Goal: Transaction & Acquisition: Purchase product/service

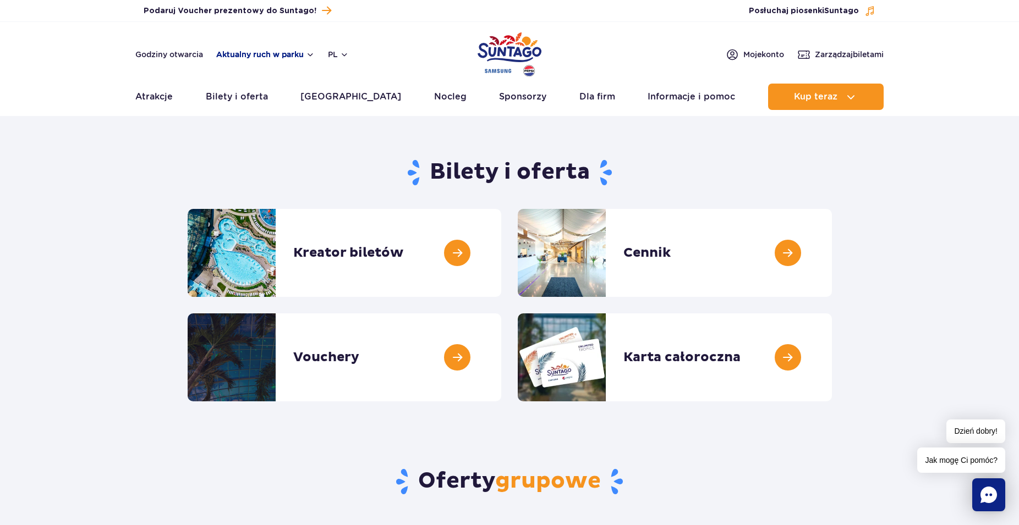
click at [307, 56] on button "Aktualny ruch w parku" at bounding box center [265, 54] width 98 height 9
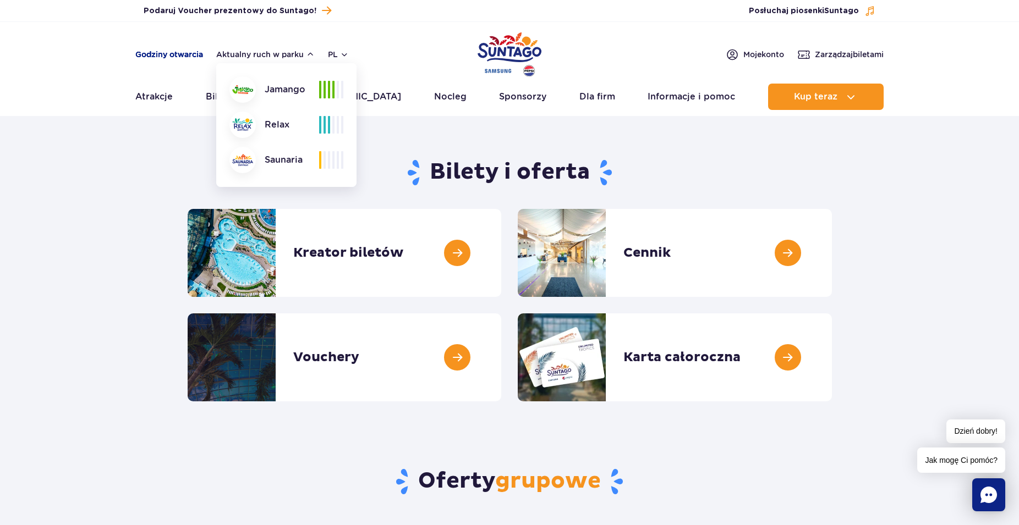
click at [172, 55] on link "Godziny otwarcia" at bounding box center [169, 54] width 68 height 11
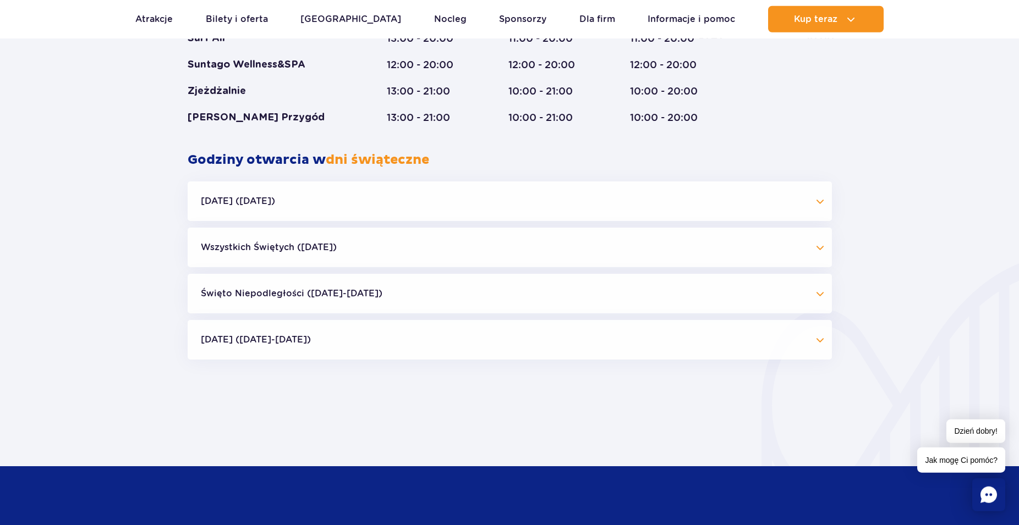
scroll to position [848, 0]
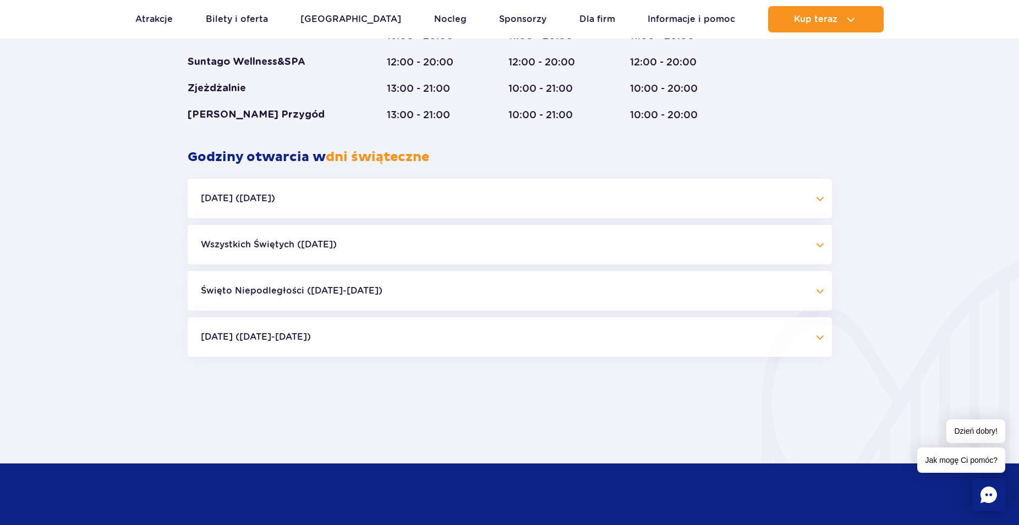
click at [817, 294] on button "Święto Niepodległości (09.11-11.11.25)" at bounding box center [510, 291] width 644 height 40
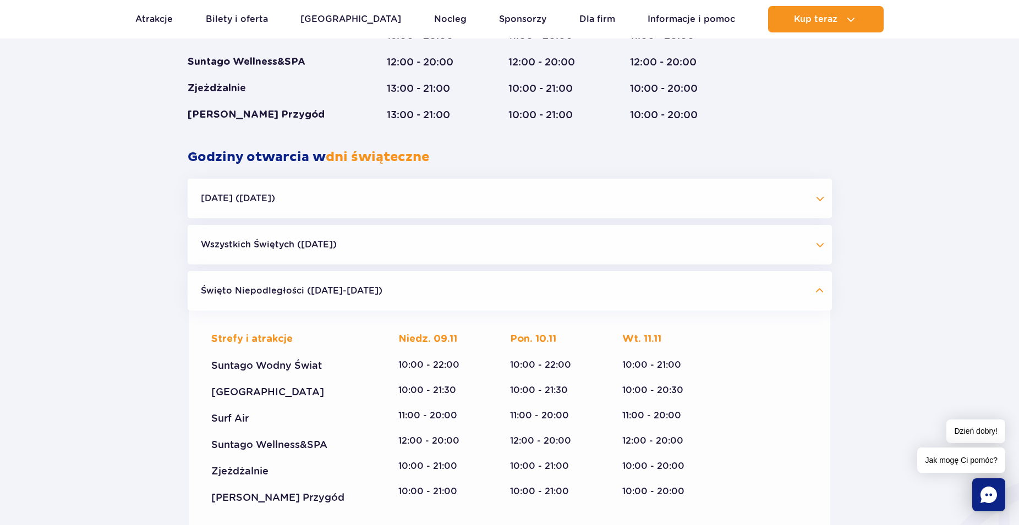
click at [820, 293] on button "Święto Niepodległości (09.11-11.11.25)" at bounding box center [510, 291] width 644 height 40
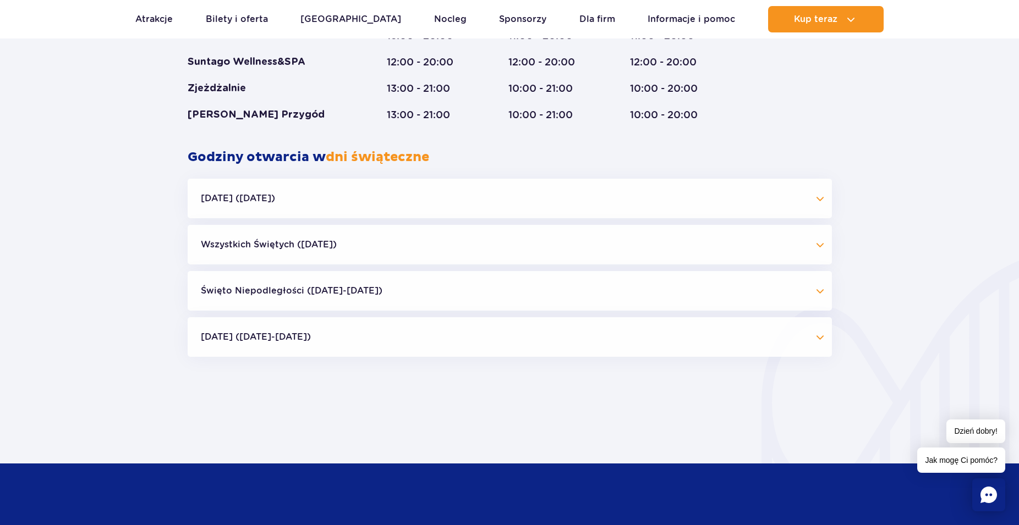
click at [819, 246] on button "Wszystkich Świętych (01.11.25)" at bounding box center [510, 245] width 644 height 40
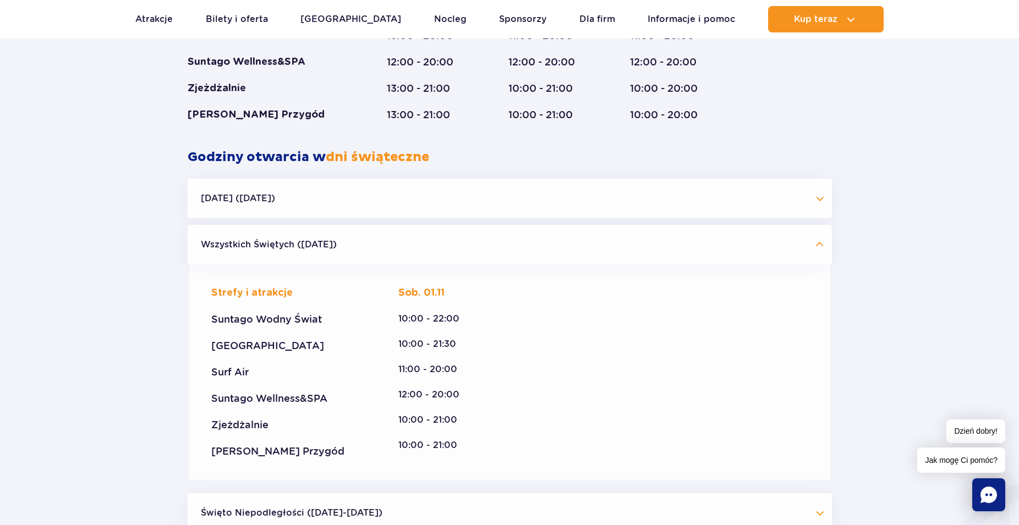
click at [819, 244] on button "Wszystkich Świętych (01.11.25)" at bounding box center [510, 245] width 644 height 40
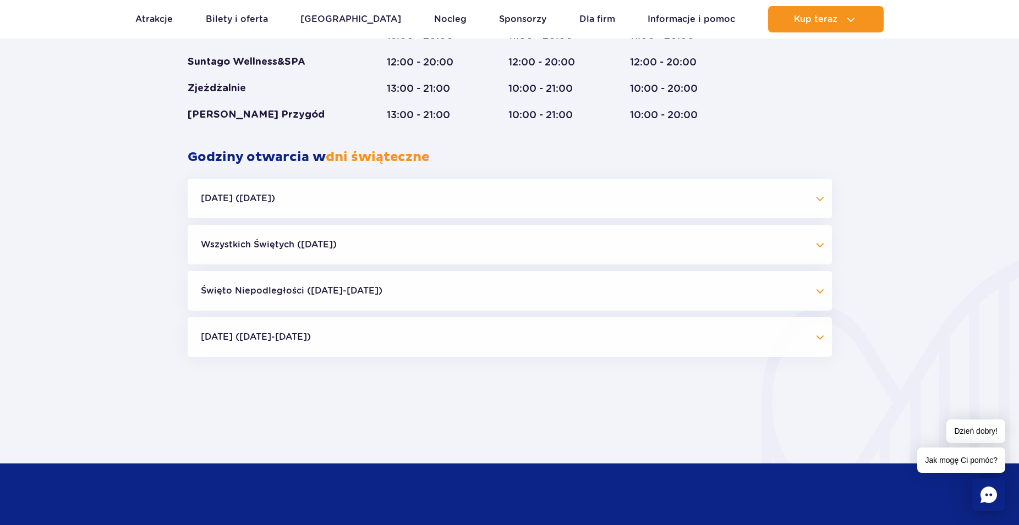
click at [820, 339] on button "Boże Narodzenie (23.12-01.01.26)" at bounding box center [510, 337] width 644 height 40
click at [819, 339] on button "Boże Narodzenie (23.12-01.01.26)" at bounding box center [510, 337] width 644 height 40
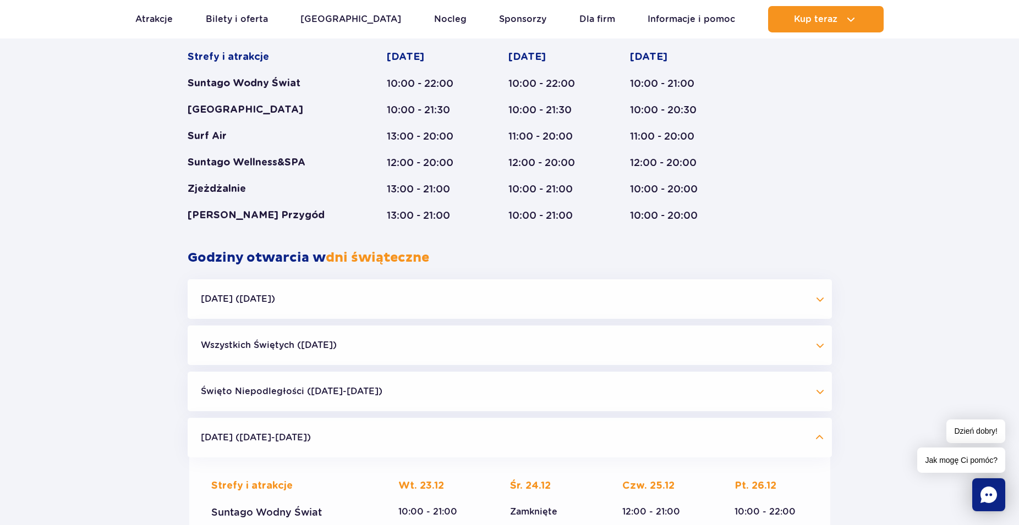
scroll to position [791, 0]
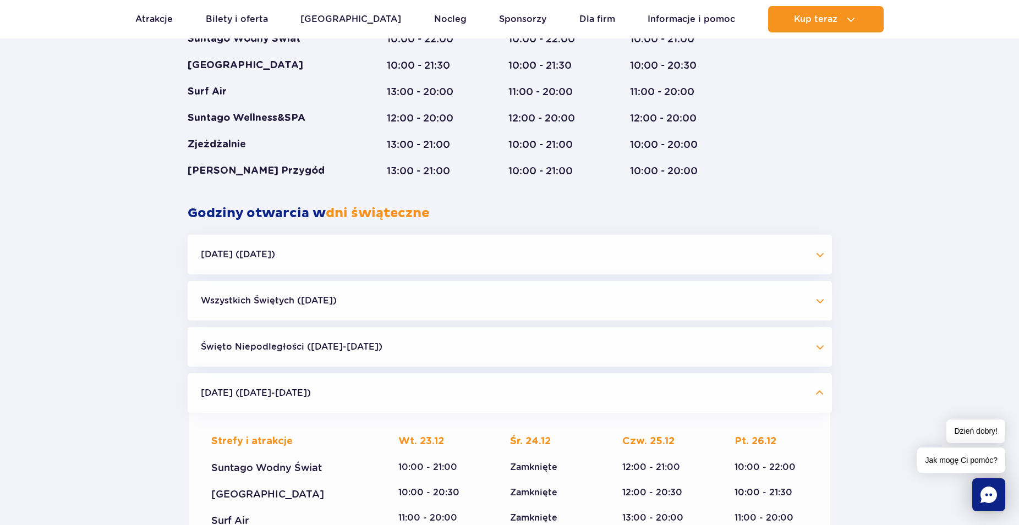
click at [819, 395] on button "Boże Narodzenie (23.12-01.01.26)" at bounding box center [510, 393] width 644 height 40
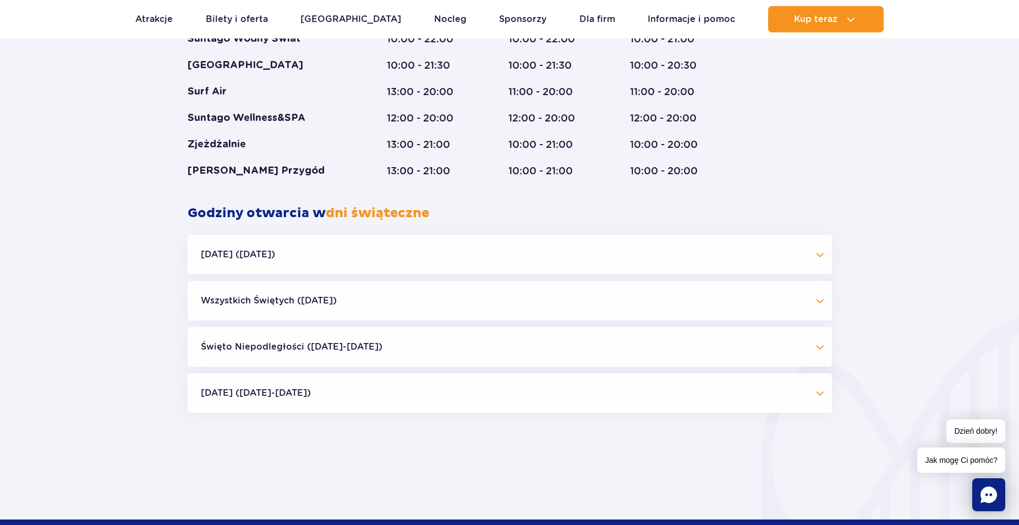
click at [819, 395] on button "Boże Narodzenie (23.12-01.01.26)" at bounding box center [510, 393] width 644 height 40
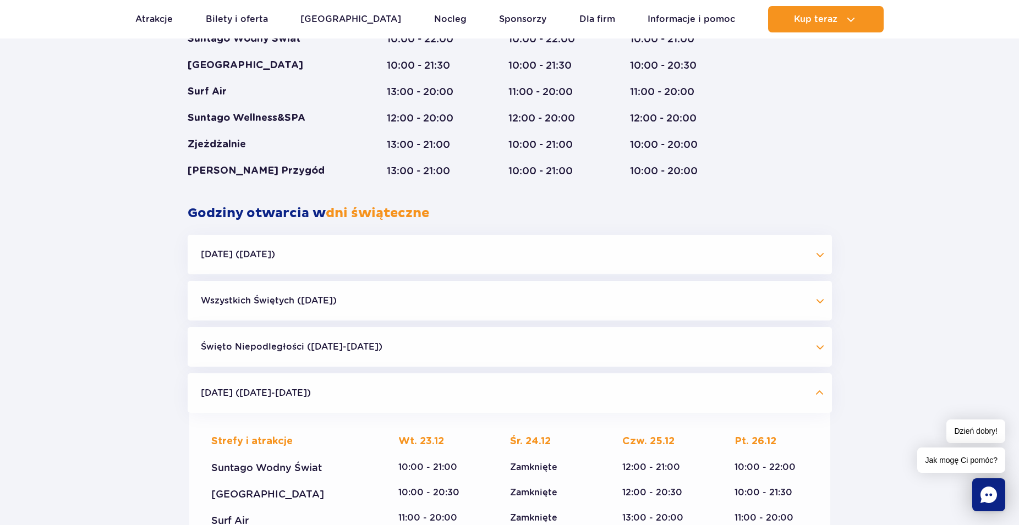
click at [817, 394] on button "Boże Narodzenie (23.12-01.01.26)" at bounding box center [510, 393] width 644 height 40
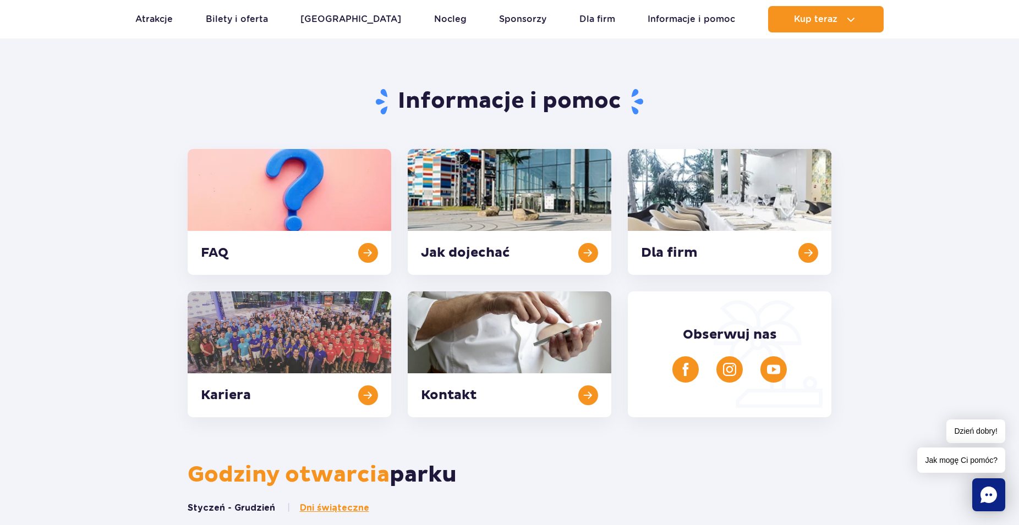
scroll to position [0, 0]
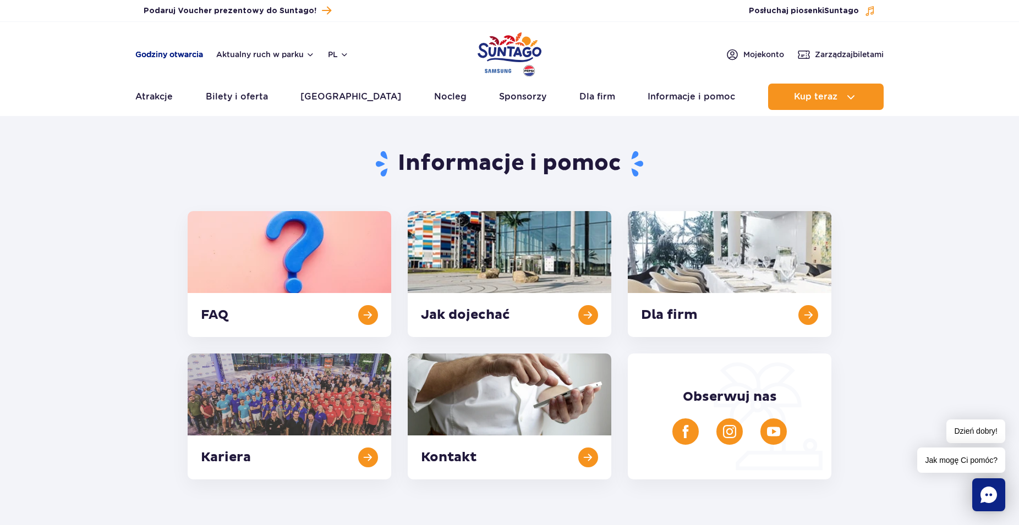
click at [164, 52] on link "Godziny otwarcia" at bounding box center [169, 54] width 68 height 11
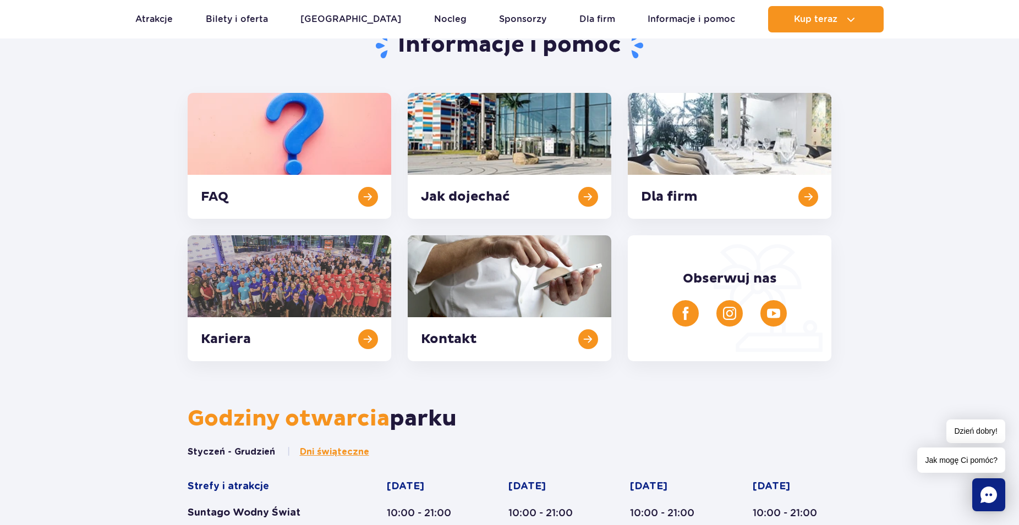
scroll to position [62, 0]
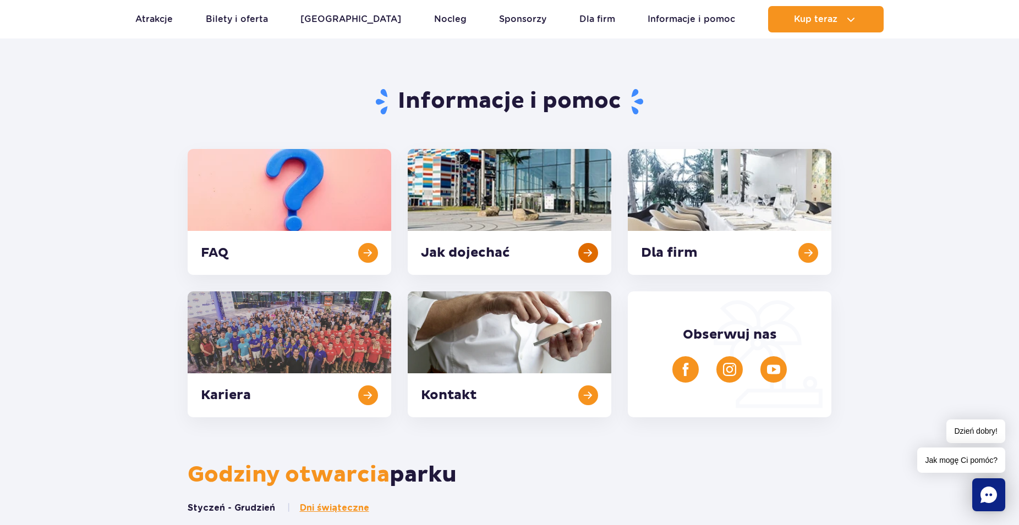
click at [563, 234] on link at bounding box center [509, 212] width 203 height 126
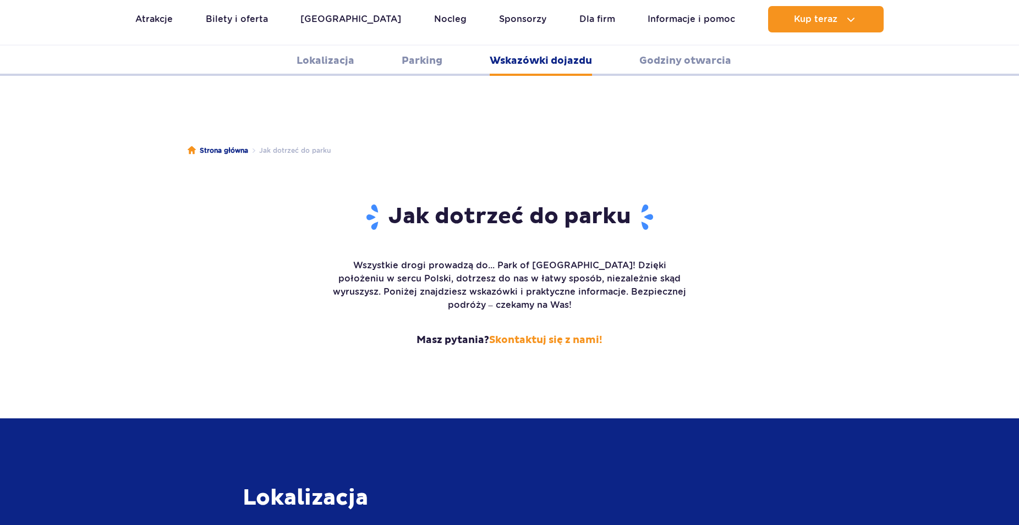
scroll to position [1464, 0]
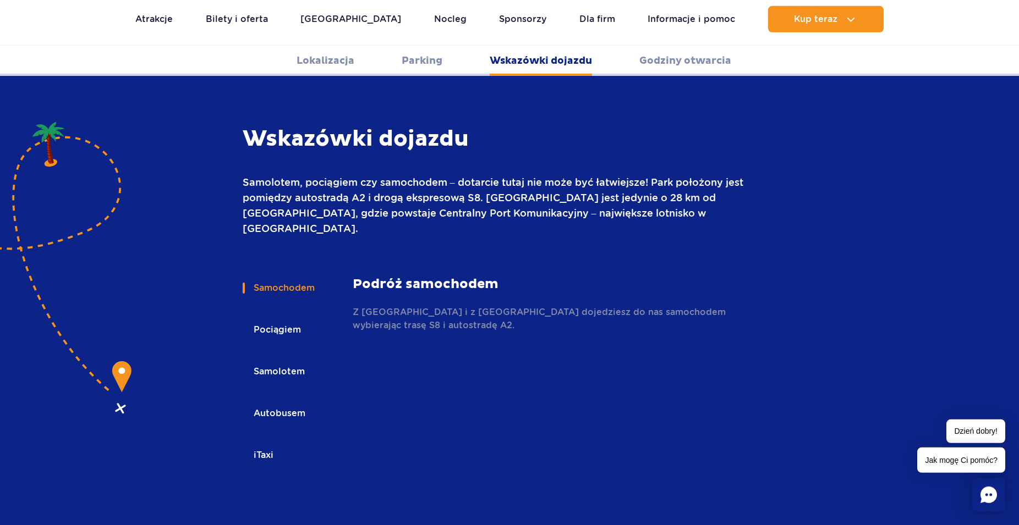
click at [284, 318] on button "Pociągiem" at bounding box center [277, 330] width 68 height 24
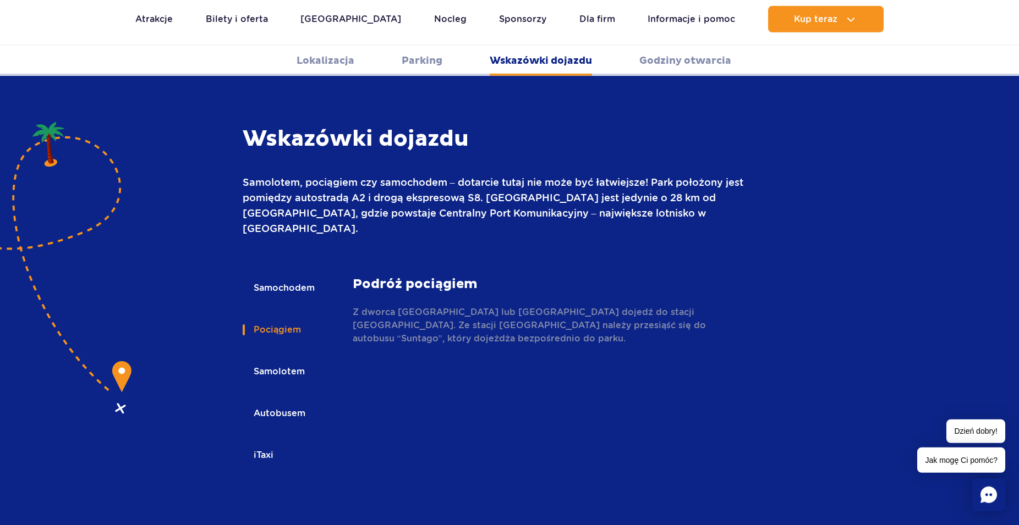
click at [299, 401] on button "Autobusem" at bounding box center [279, 413] width 72 height 24
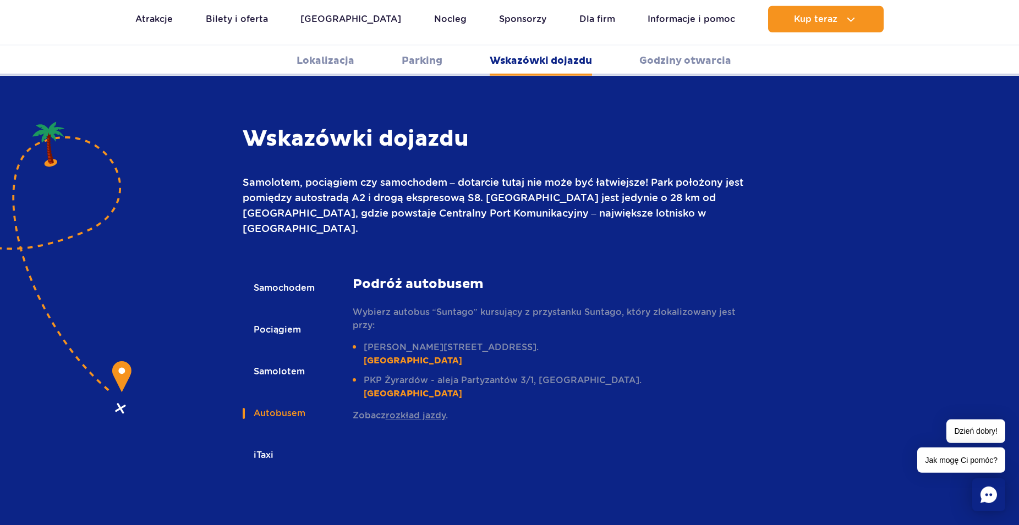
click at [262, 443] on button "iTaxi" at bounding box center [263, 455] width 40 height 24
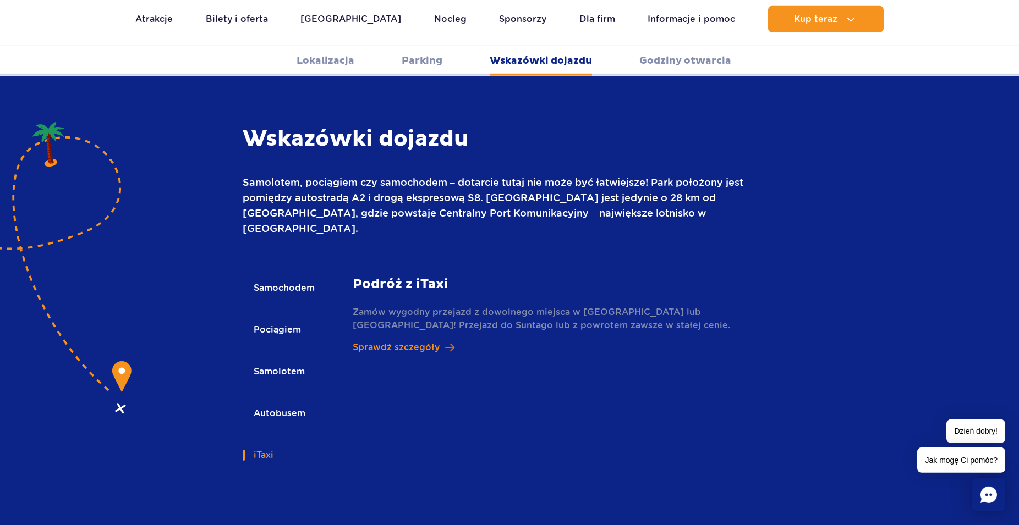
click at [421, 341] on p "Sprawdź szczegóły" at bounding box center [396, 347] width 87 height 13
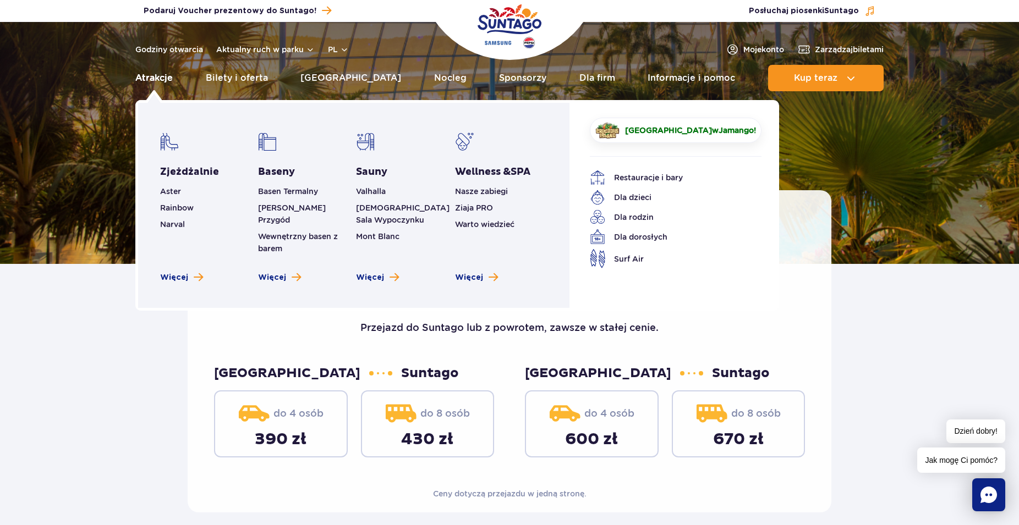
click at [155, 80] on link "Atrakcje" at bounding box center [153, 78] width 37 height 26
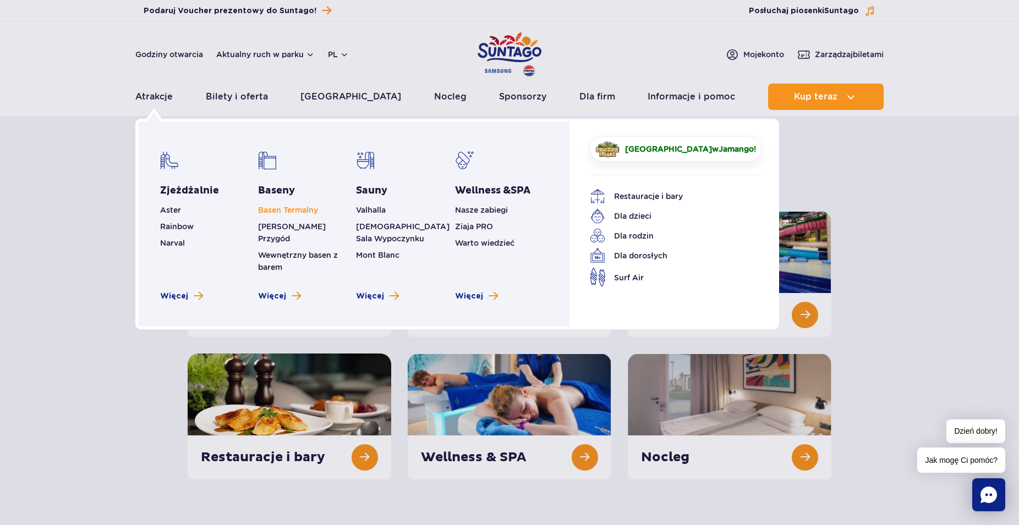
click at [300, 210] on link "Basen Termalny" at bounding box center [288, 210] width 60 height 9
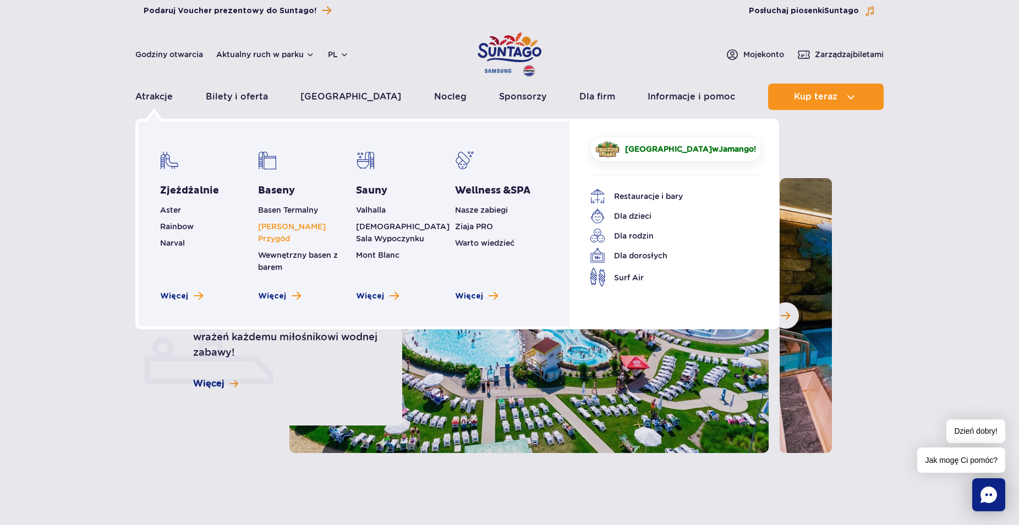
click at [318, 225] on link "[PERSON_NAME] Przygód" at bounding box center [292, 232] width 68 height 21
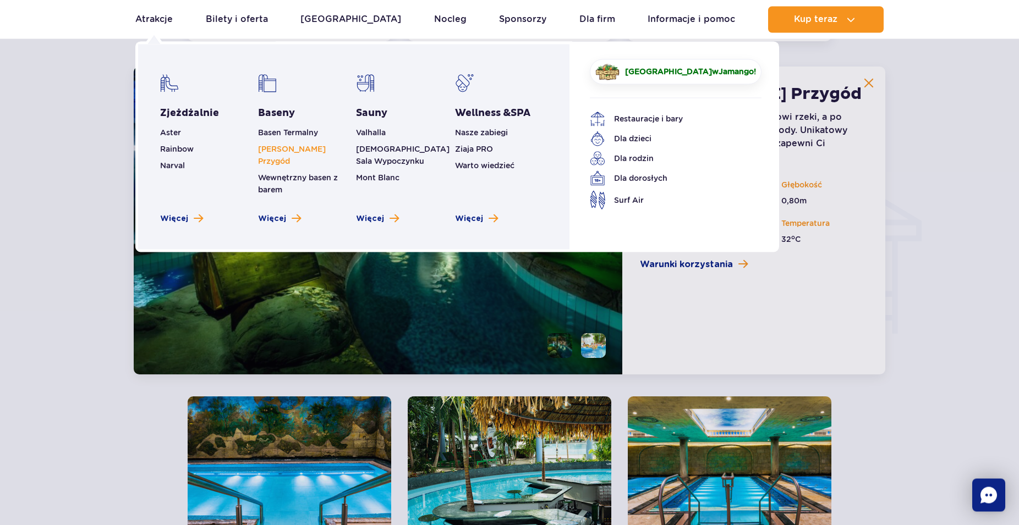
scroll to position [1224, 0]
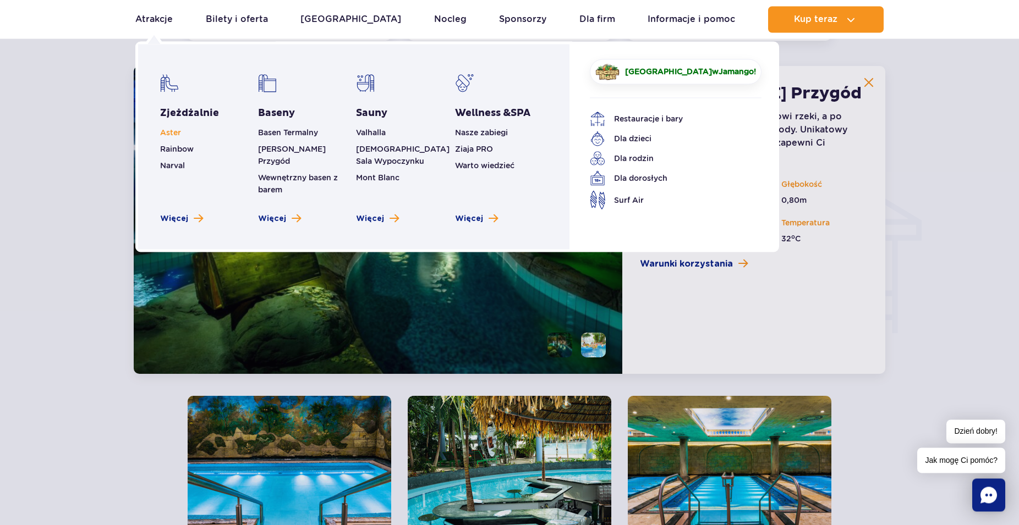
click at [169, 134] on span "Aster" at bounding box center [170, 132] width 21 height 9
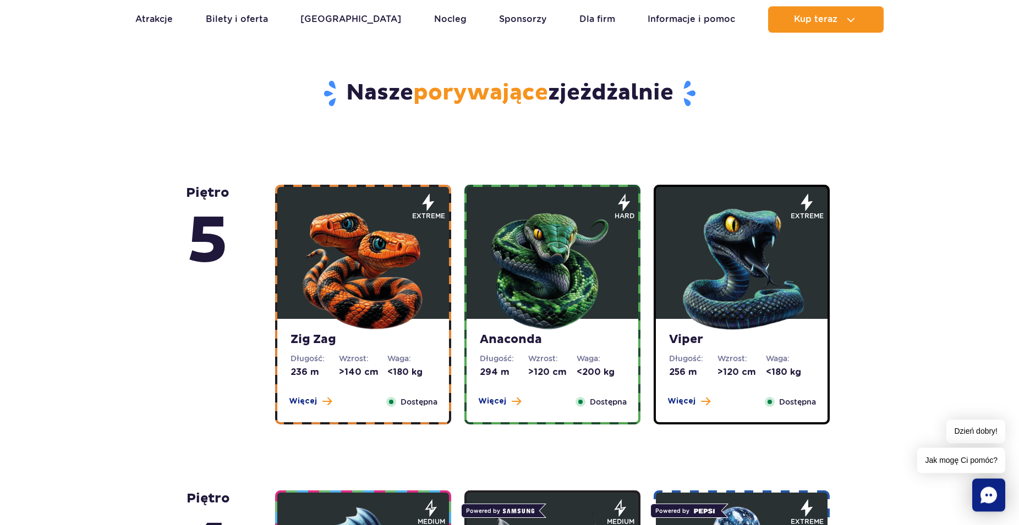
scroll to position [617, 0]
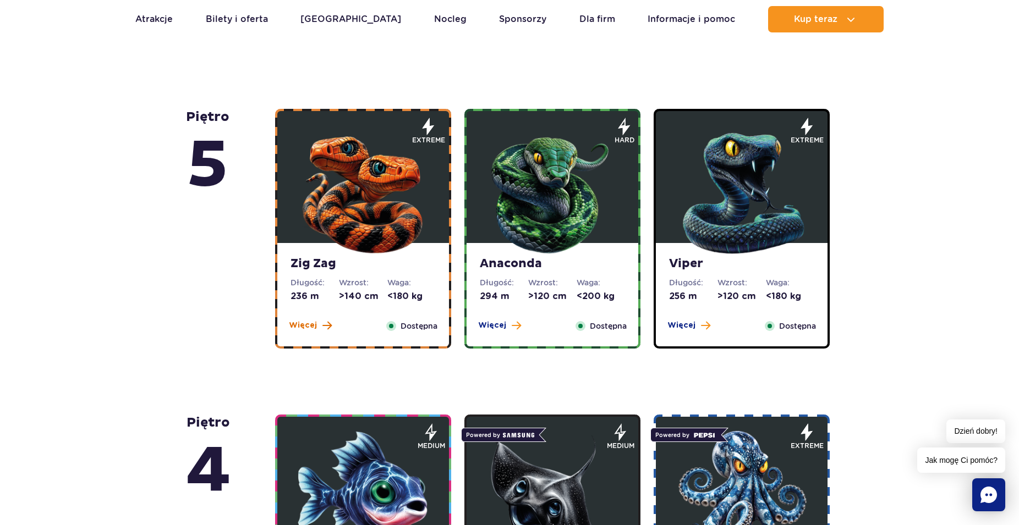
click at [313, 327] on span "Więcej" at bounding box center [303, 325] width 28 height 11
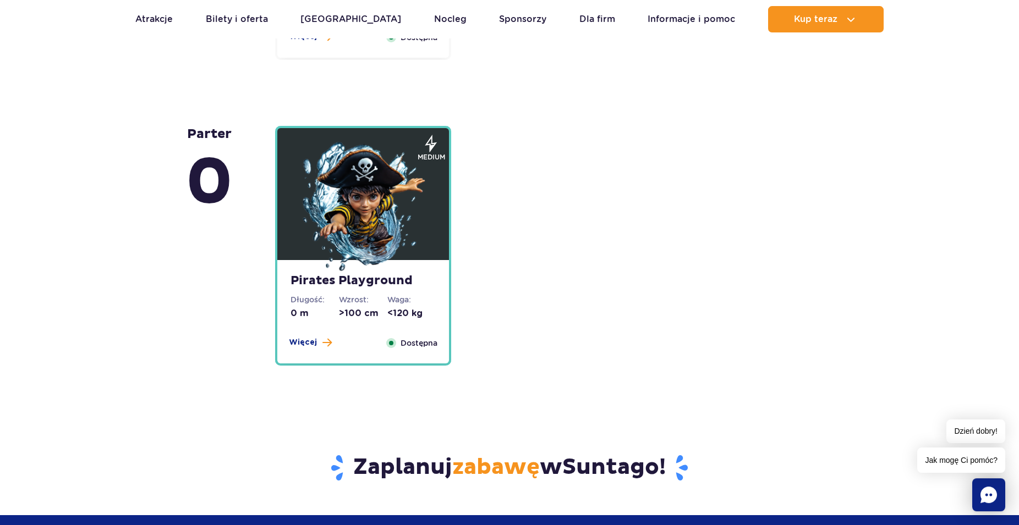
scroll to position [3000, 0]
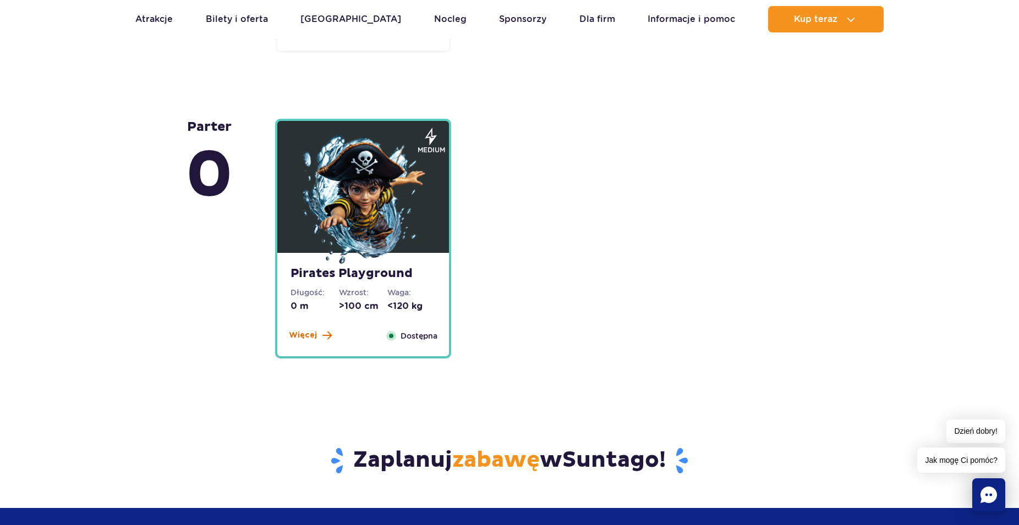
click at [307, 339] on span "Więcej" at bounding box center [303, 335] width 28 height 11
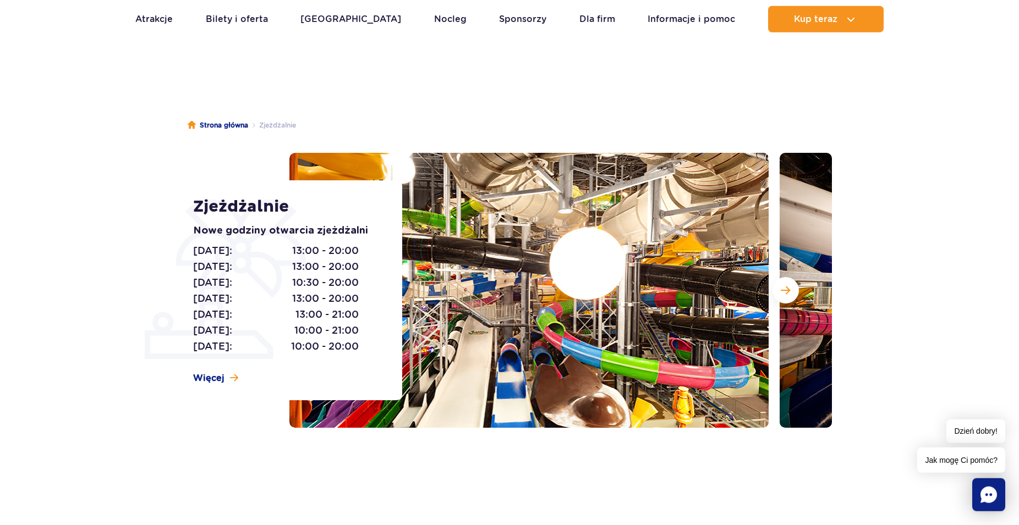
scroll to position [0, 0]
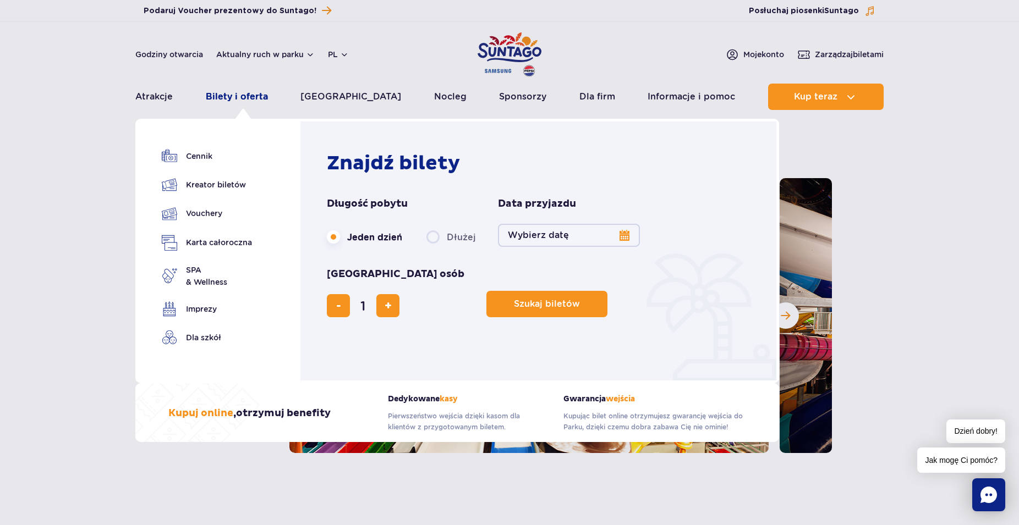
click at [258, 99] on link "Bilety i oferta" at bounding box center [237, 97] width 62 height 26
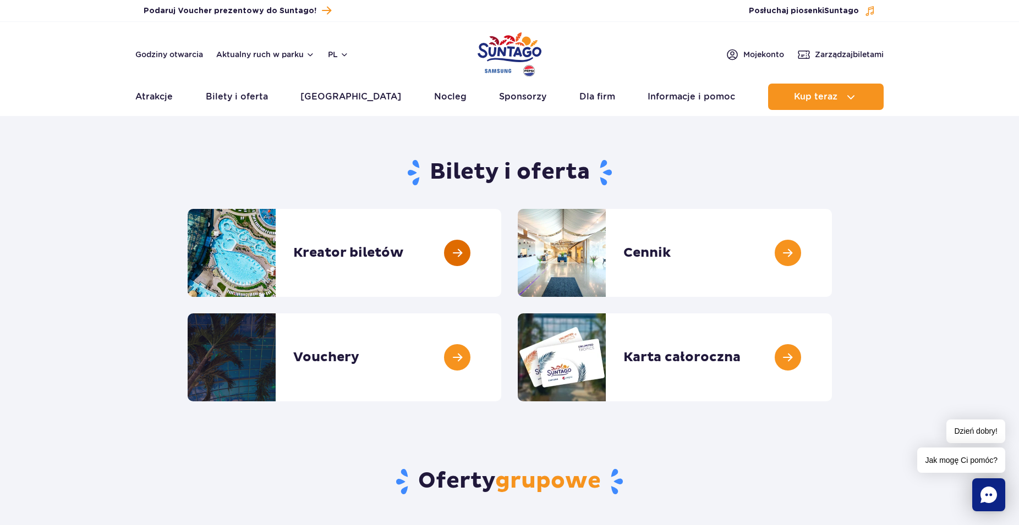
click at [501, 257] on link at bounding box center [501, 253] width 0 height 88
click at [501, 255] on link at bounding box center [501, 253] width 0 height 88
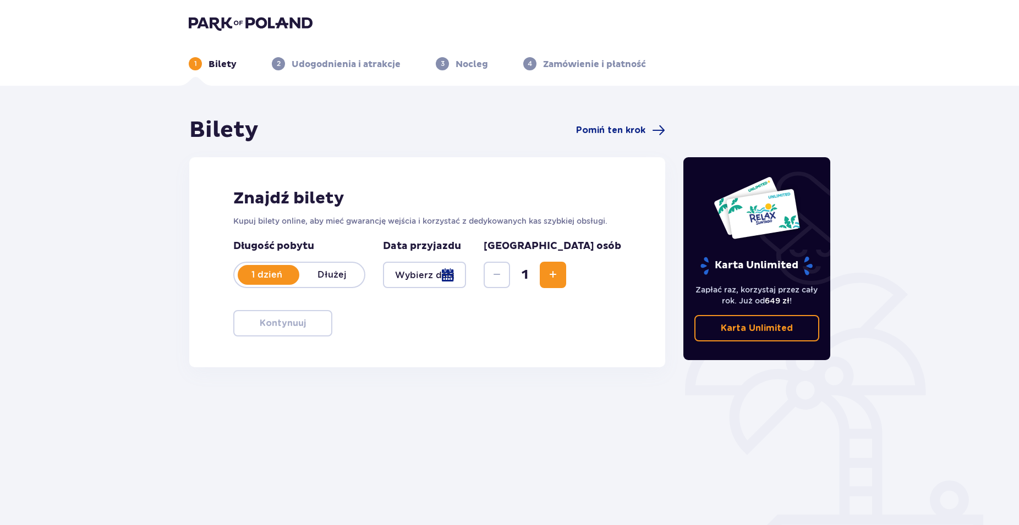
click at [466, 277] on div at bounding box center [424, 275] width 83 height 26
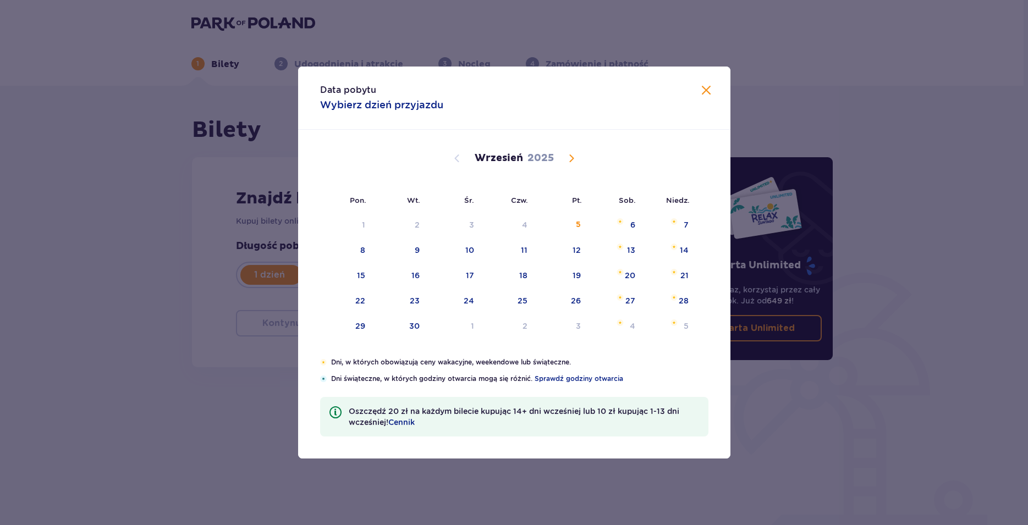
drag, startPoint x: 631, startPoint y: 247, endPoint x: 693, endPoint y: 125, distance: 137.2
click at [632, 247] on div "13" at bounding box center [631, 250] width 8 height 11
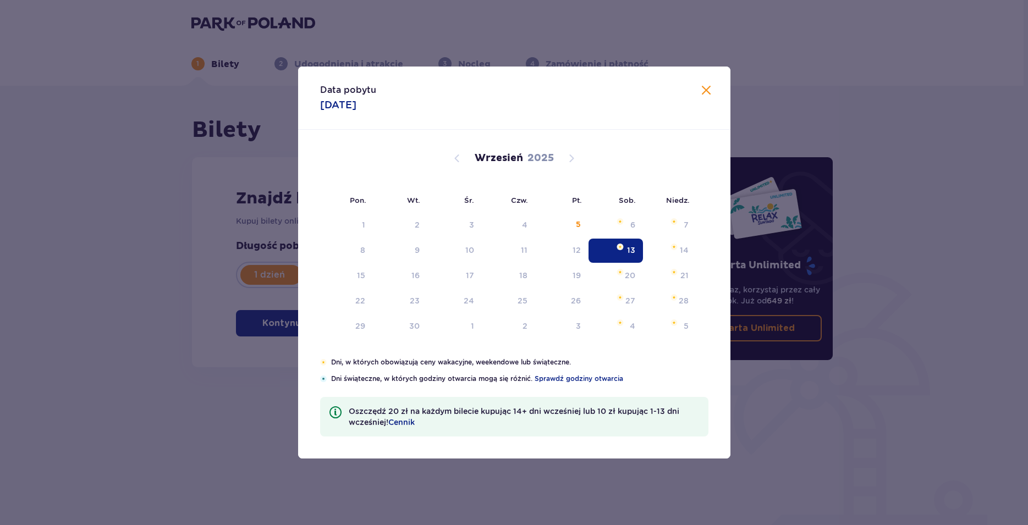
click at [707, 90] on span at bounding box center [706, 90] width 13 height 13
click at [703, 91] on div "Bilety Pomiń ten krok Znajdź bilety Kupuj bilety online, aby mieć gwarancję wej…" at bounding box center [512, 323] width 1024 height 475
type input "[DATE]"
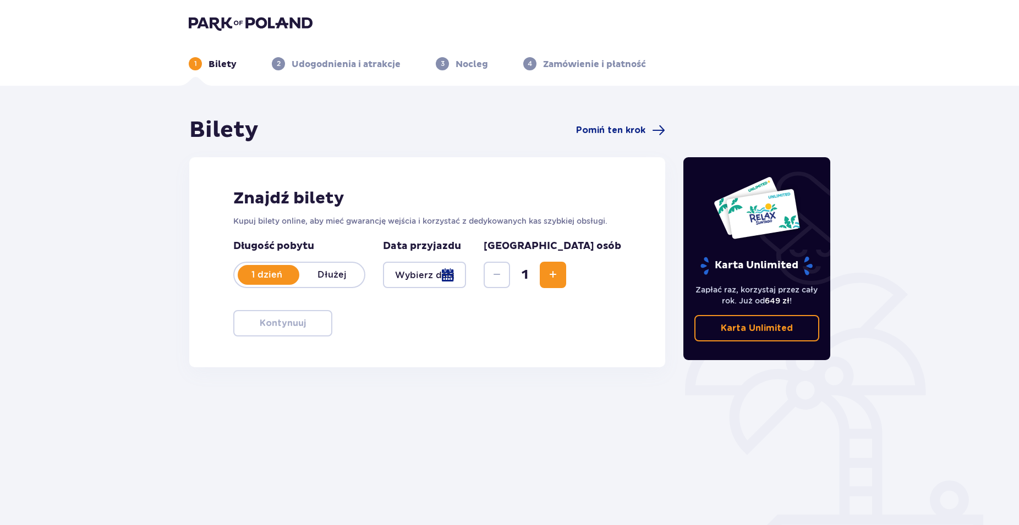
click at [466, 277] on div at bounding box center [424, 275] width 83 height 26
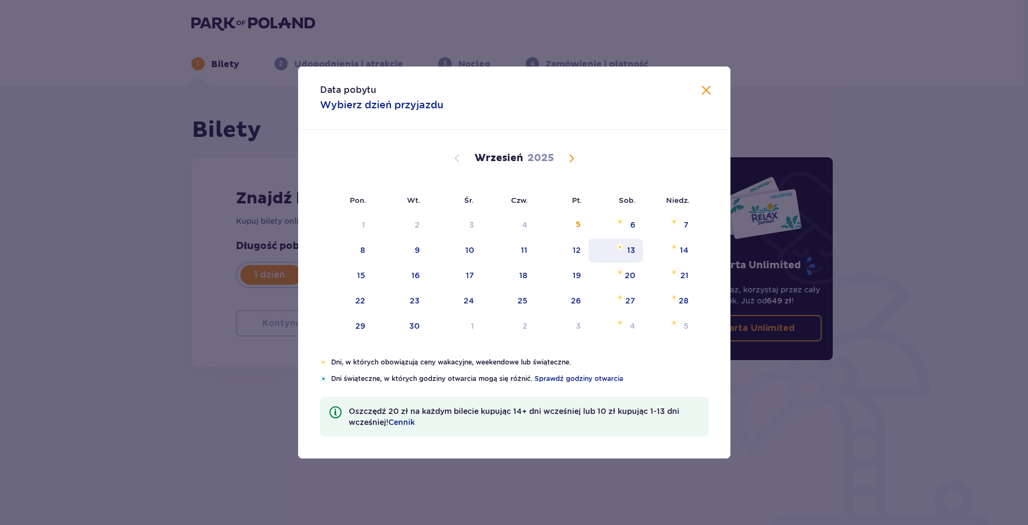
click at [628, 246] on div "13" at bounding box center [615, 251] width 54 height 24
click at [634, 249] on div "13" at bounding box center [631, 250] width 8 height 11
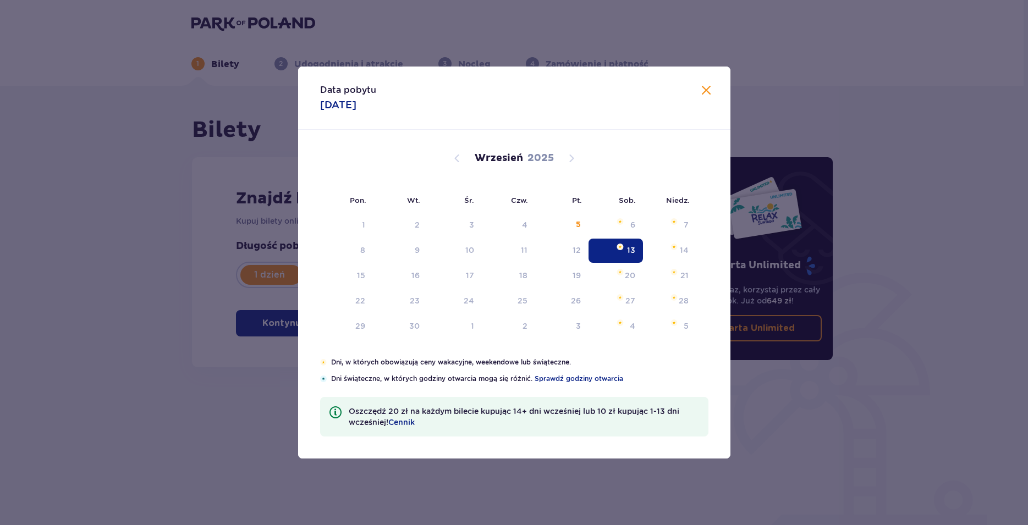
type input "[DATE]"
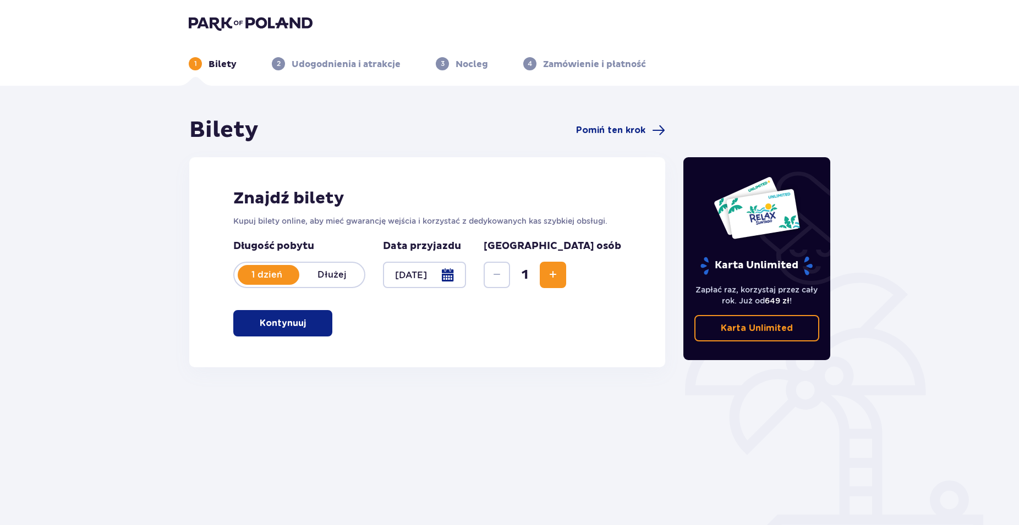
click at [559, 280] on span "Increase" at bounding box center [552, 274] width 13 height 13
click at [300, 327] on button "Kontynuuj" at bounding box center [282, 323] width 99 height 26
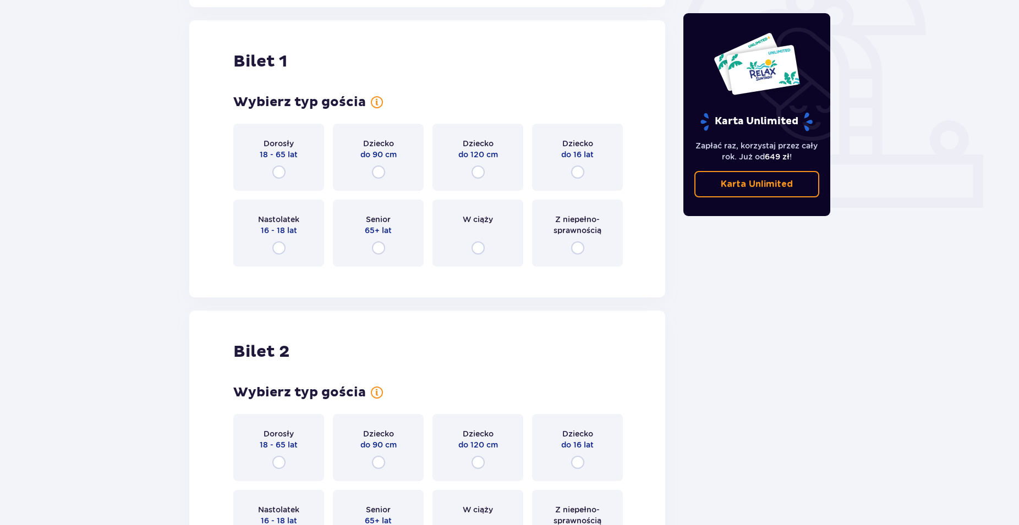
scroll to position [367, 0]
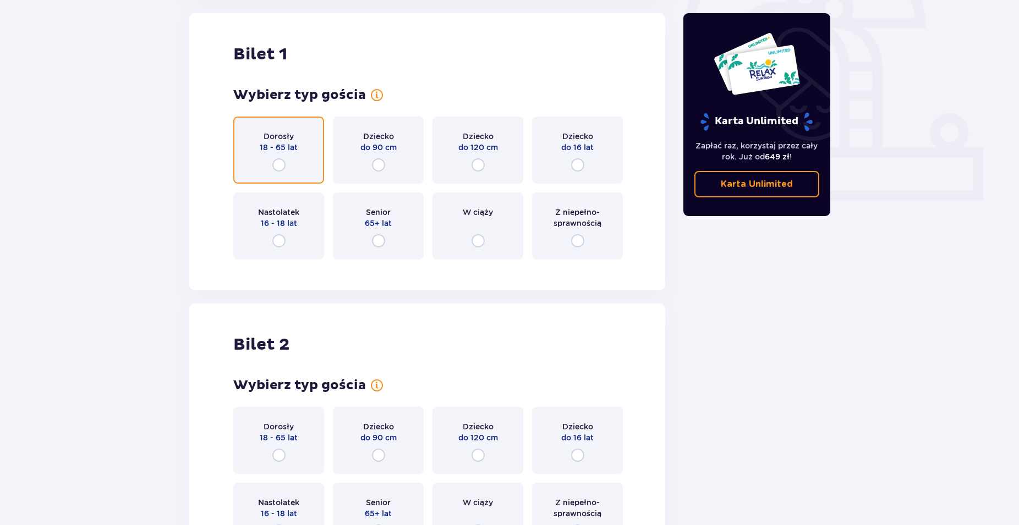
click at [277, 166] on input "radio" at bounding box center [278, 164] width 13 height 13
radio input "true"
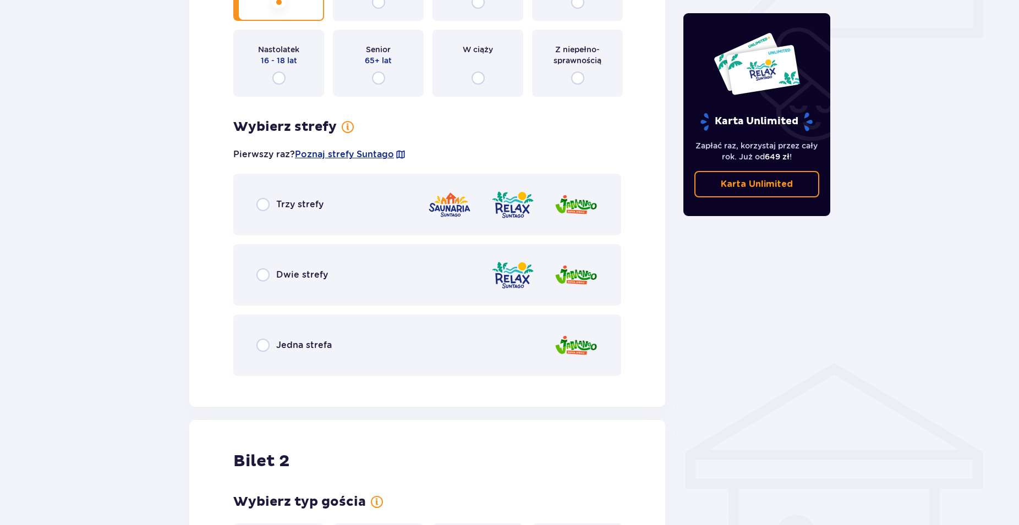
scroll to position [636, 0]
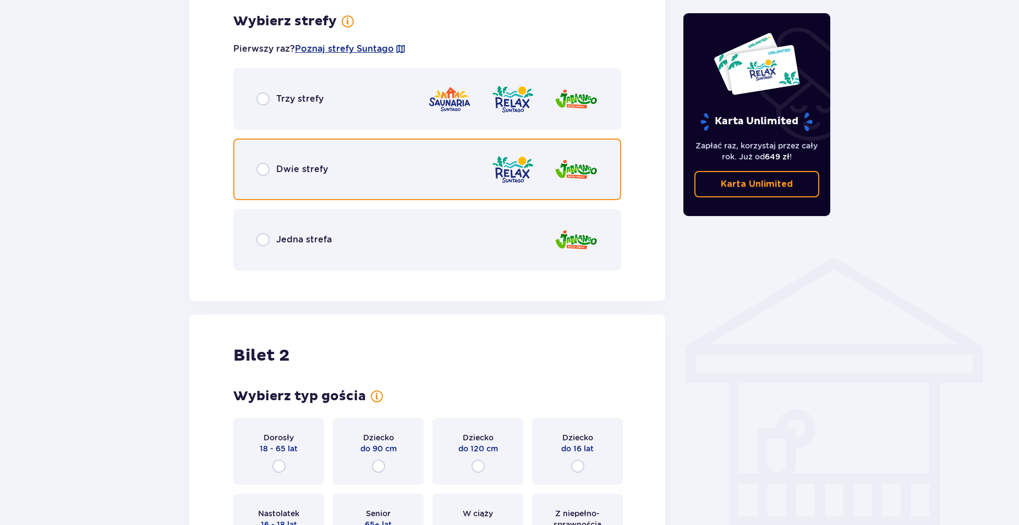
click at [258, 168] on input "radio" at bounding box center [262, 169] width 13 height 13
radio input "true"
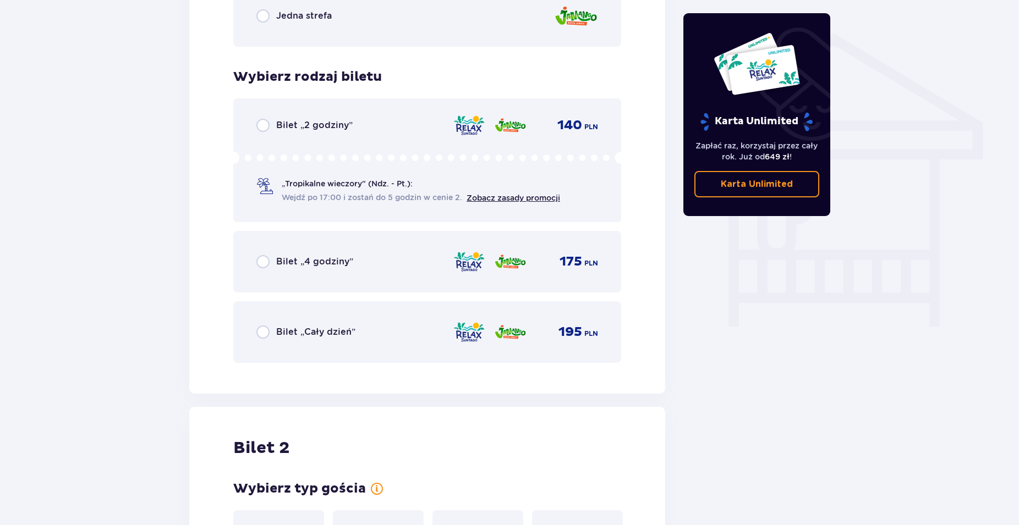
scroll to position [859, 0]
click at [509, 198] on link "Zobacz zasady promocji" at bounding box center [512, 198] width 93 height 9
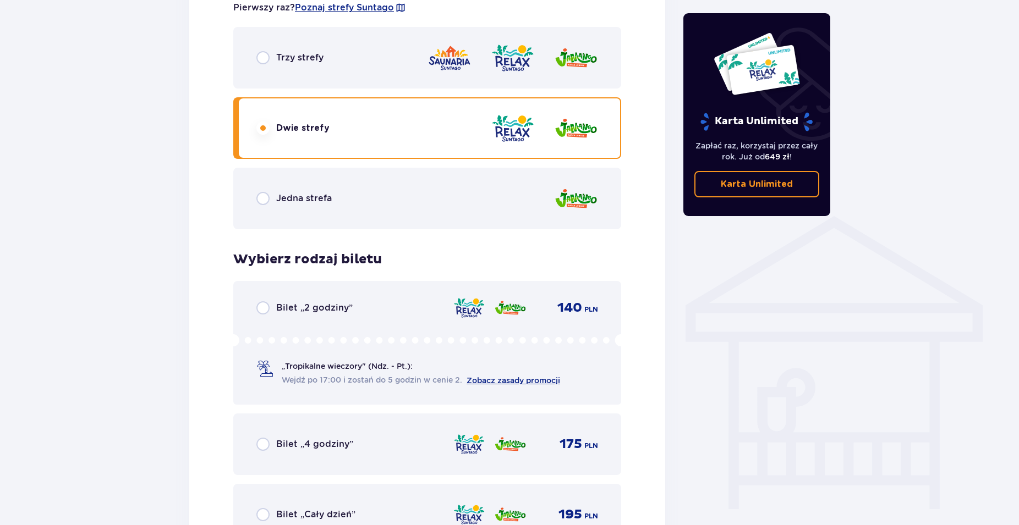
scroll to position [691, 0]
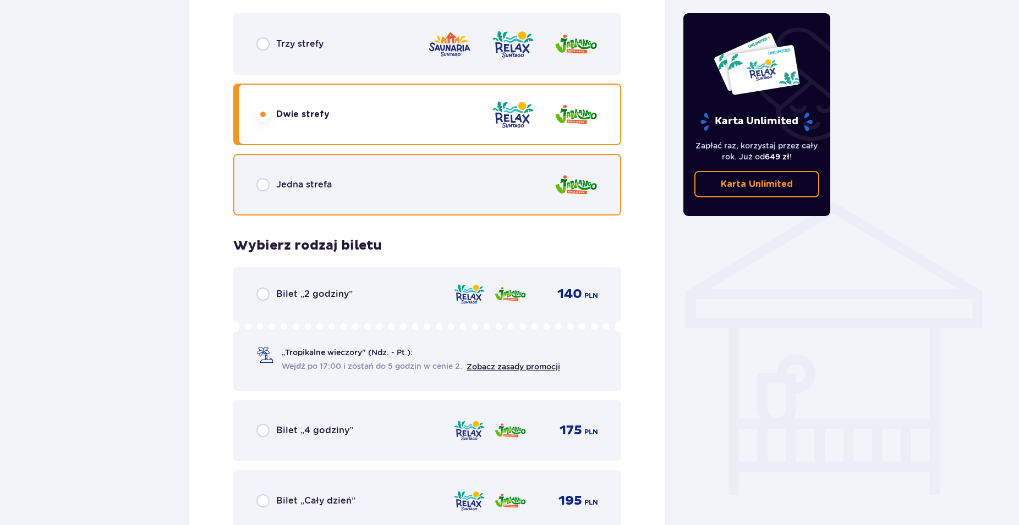
click at [263, 185] on input "radio" at bounding box center [262, 184] width 13 height 13
radio input "true"
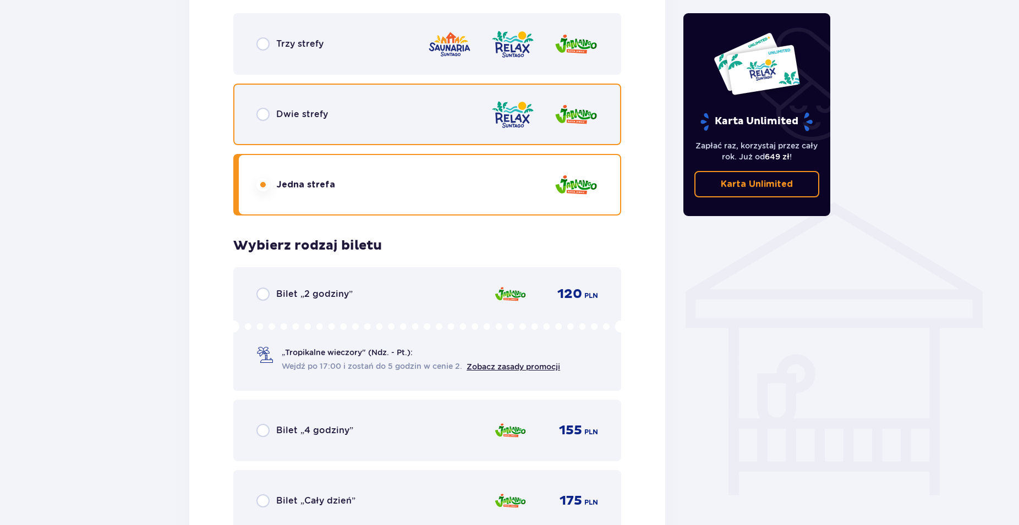
click at [266, 117] on input "radio" at bounding box center [262, 114] width 13 height 13
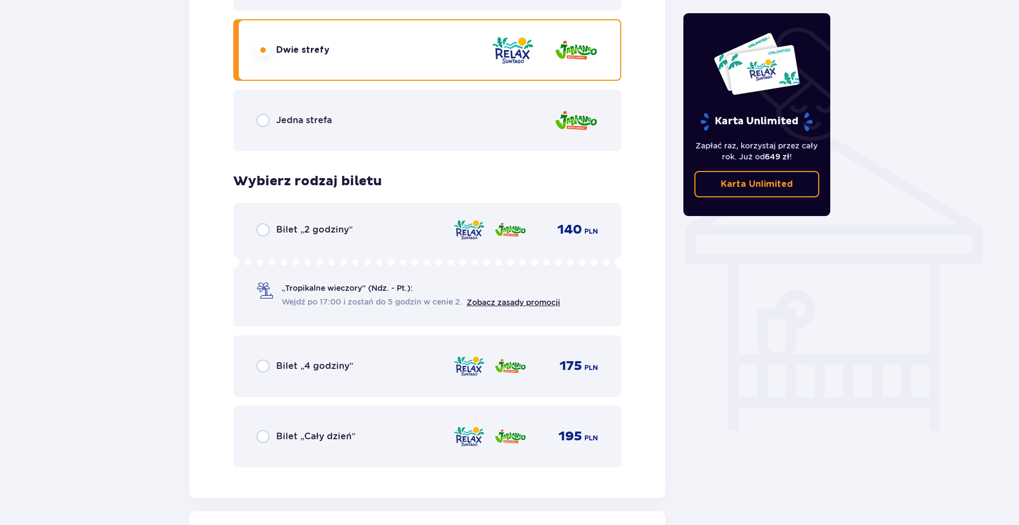
scroll to position [803, 0]
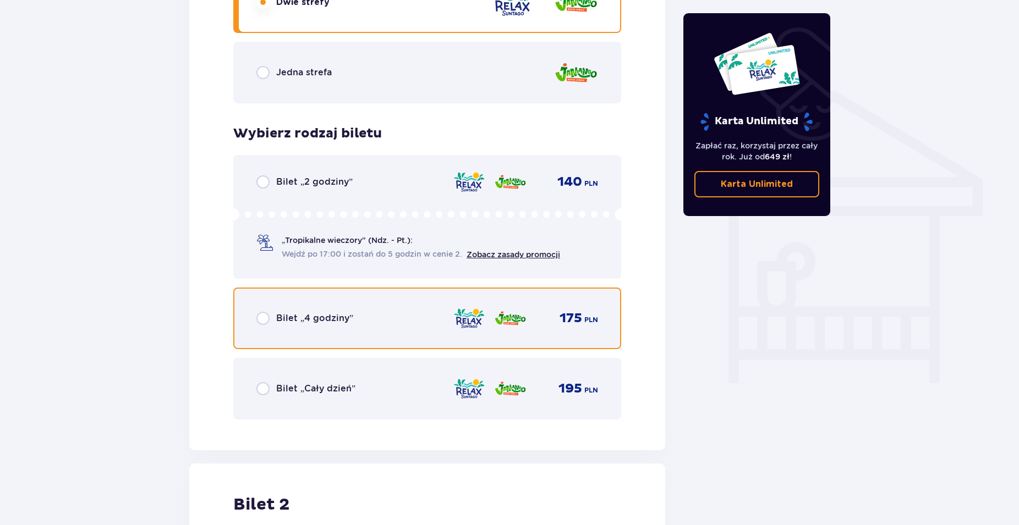
click at [265, 316] on input "radio" at bounding box center [262, 318] width 13 height 13
radio input "true"
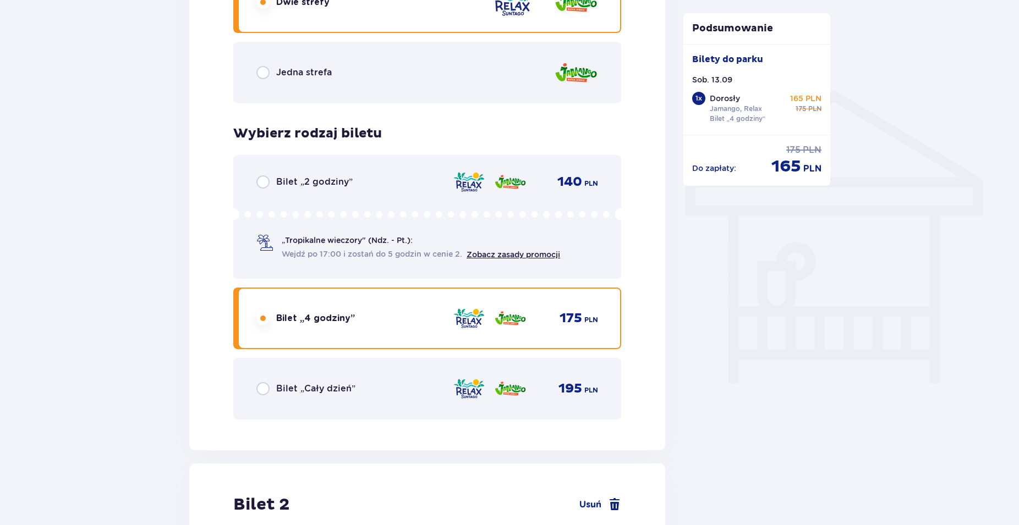
scroll to position [1137, 0]
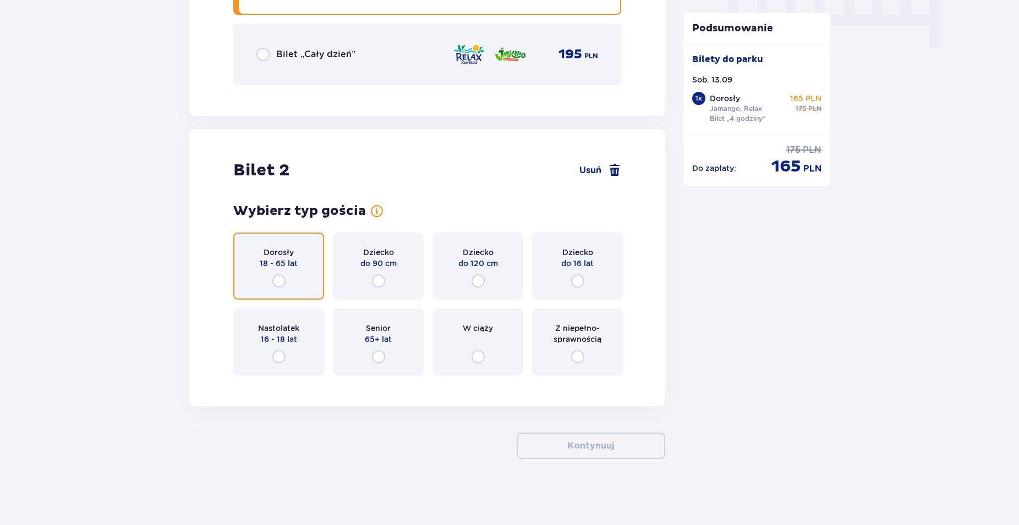
click at [277, 280] on input "radio" at bounding box center [278, 280] width 13 height 13
radio input "true"
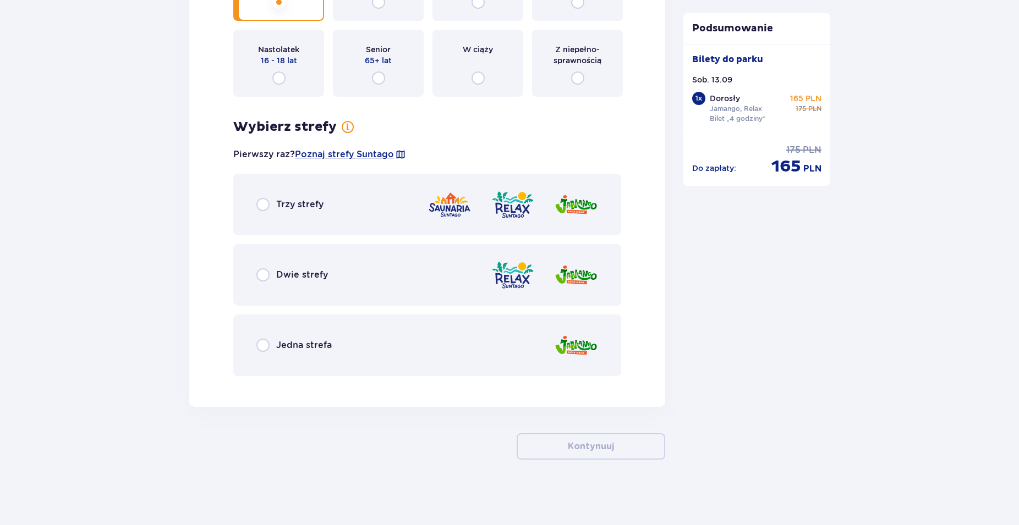
scroll to position [1417, 0]
click at [273, 277] on div "Dwie strefy" at bounding box center [291, 274] width 71 height 13
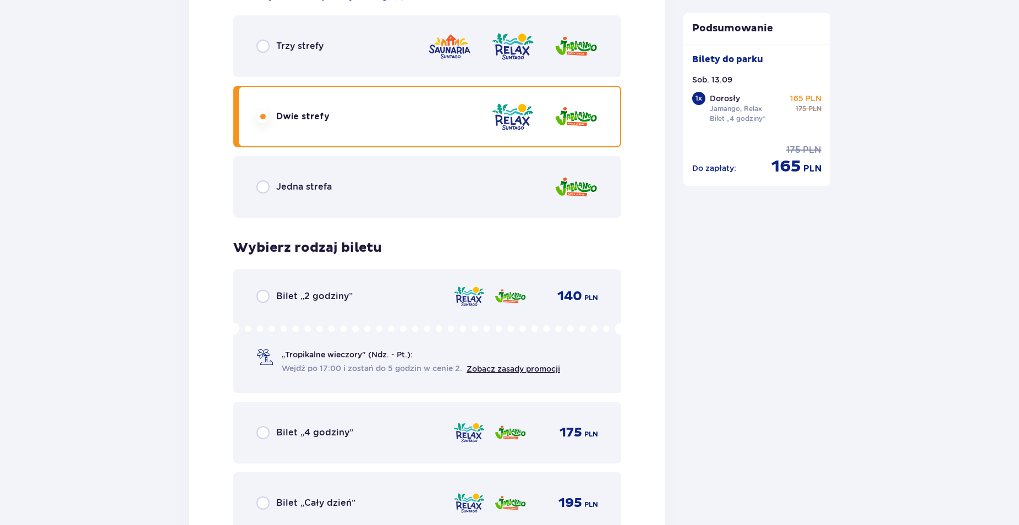
scroll to position [1677, 0]
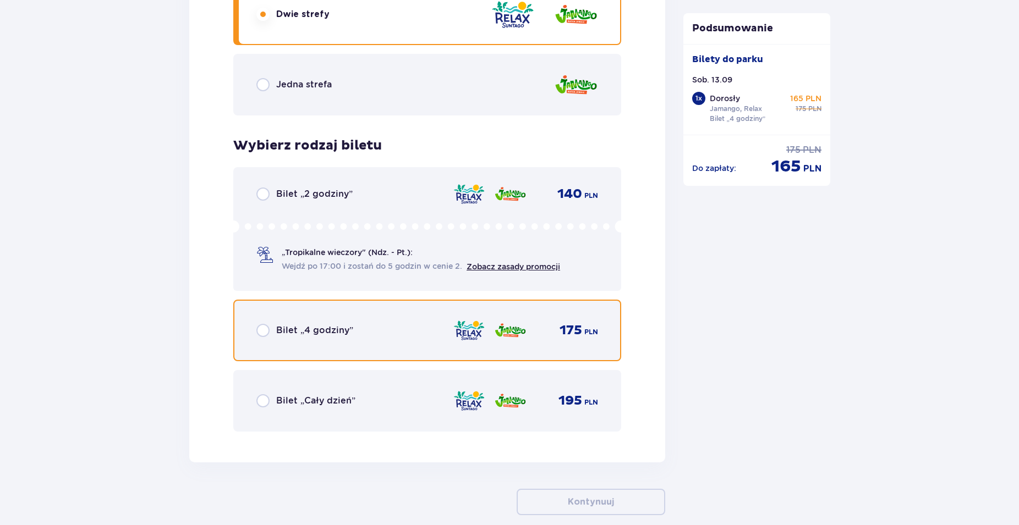
click at [267, 331] on input "radio" at bounding box center [262, 330] width 13 height 13
radio input "true"
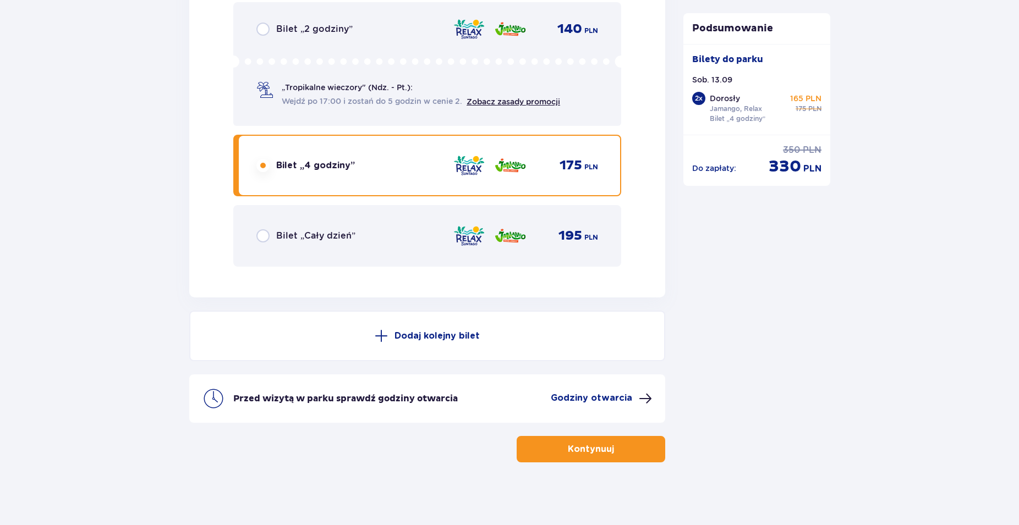
scroll to position [1845, 0]
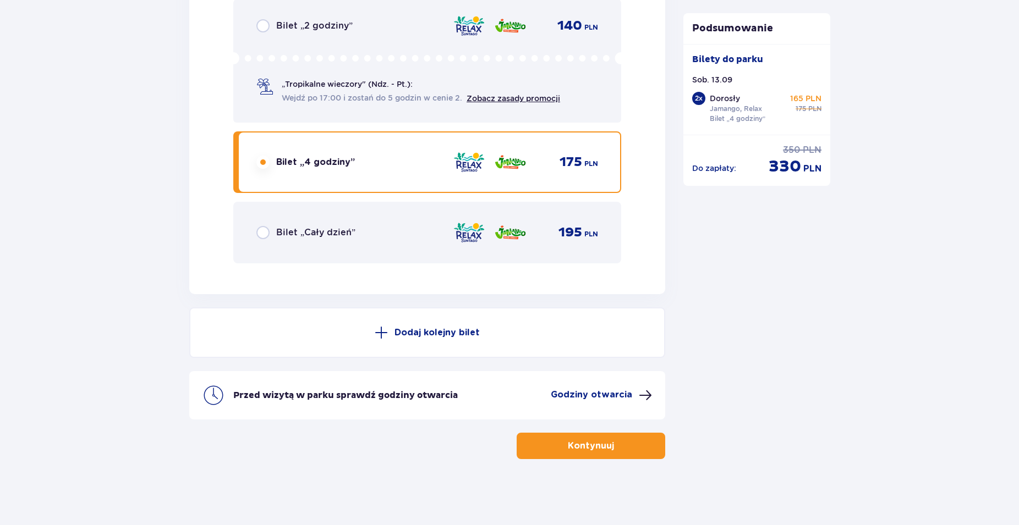
click at [615, 396] on p "Godziny otwarcia" at bounding box center [591, 395] width 81 height 12
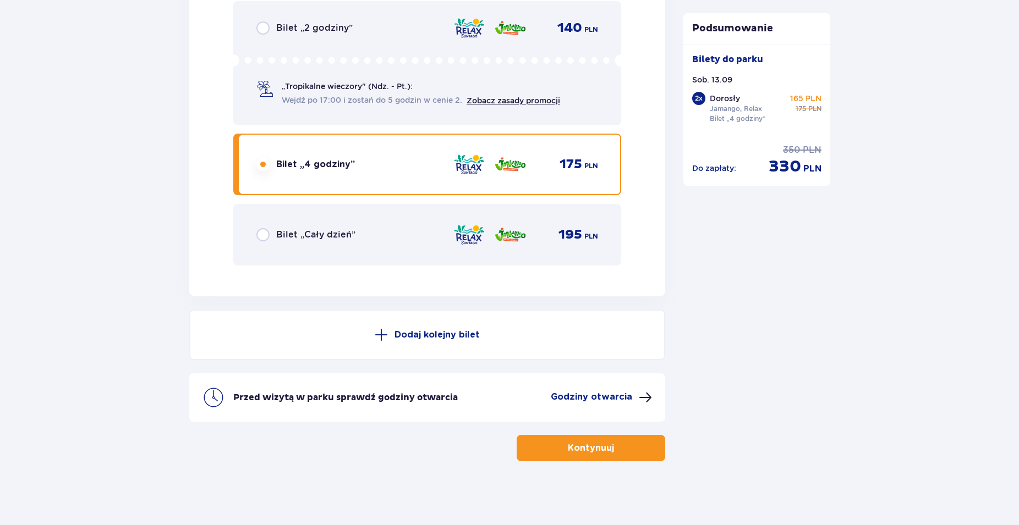
scroll to position [1845, 0]
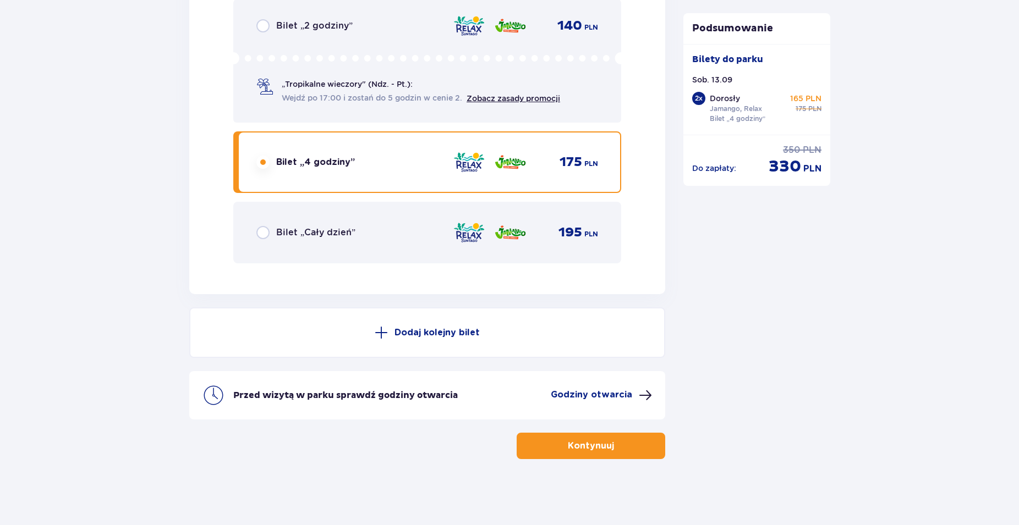
click at [600, 452] on button "Kontynuuj" at bounding box center [590, 446] width 148 height 26
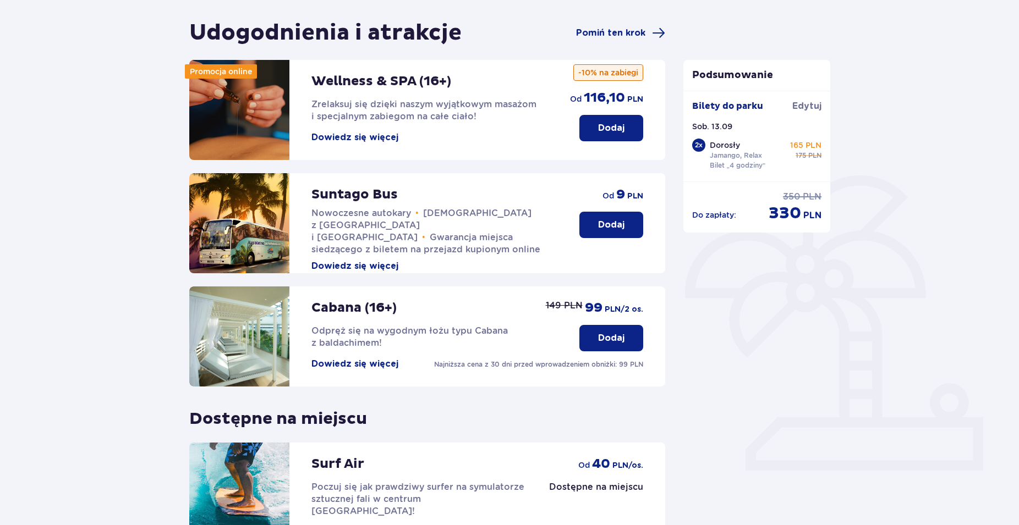
scroll to position [52, 0]
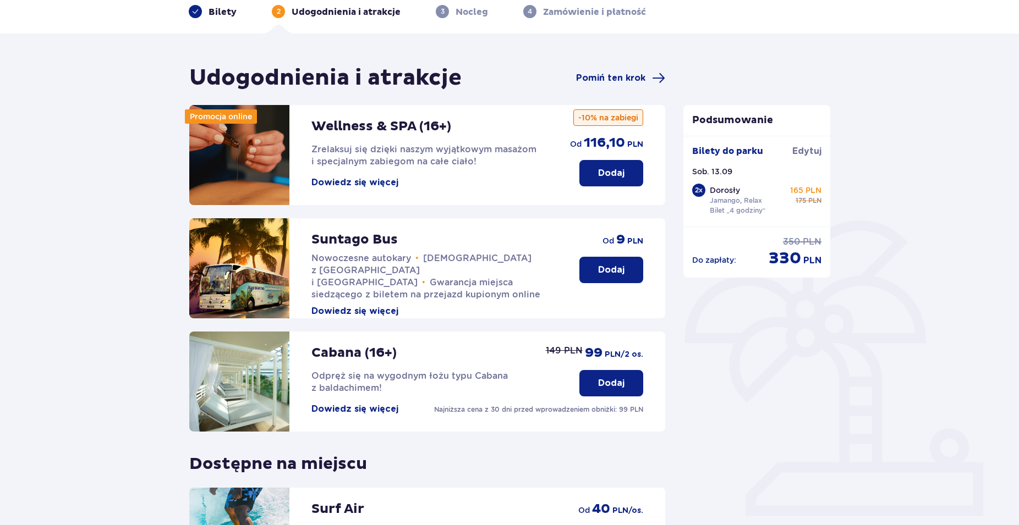
click at [623, 269] on p "Dodaj" at bounding box center [611, 270] width 26 height 12
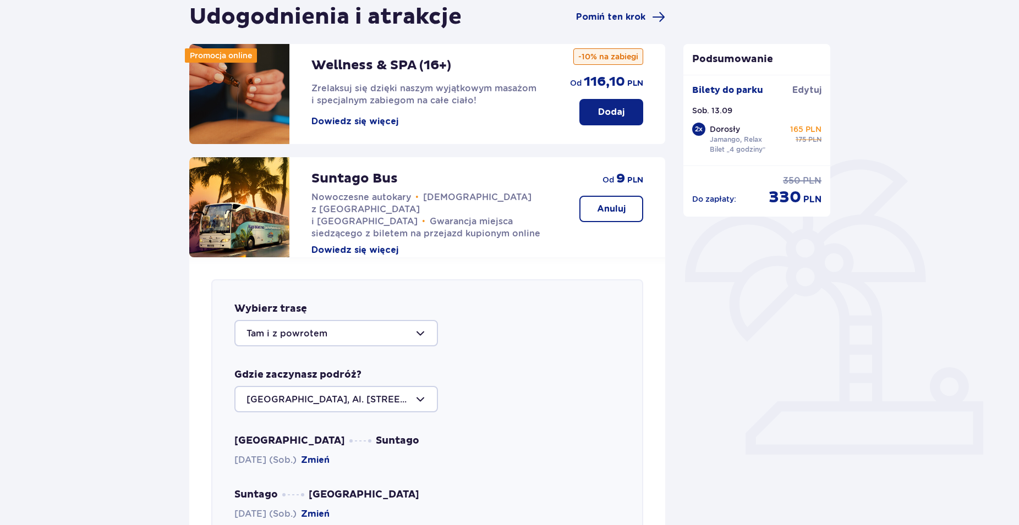
scroll to position [379, 0]
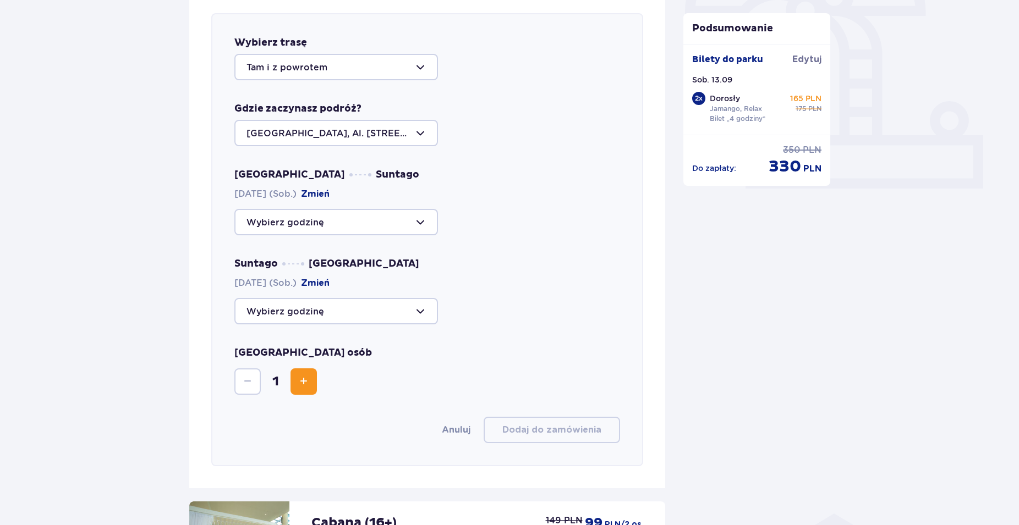
click at [420, 64] on div at bounding box center [335, 67] width 203 height 26
click at [277, 125] on p "Do parku" at bounding box center [266, 124] width 41 height 12
type input "Do parku"
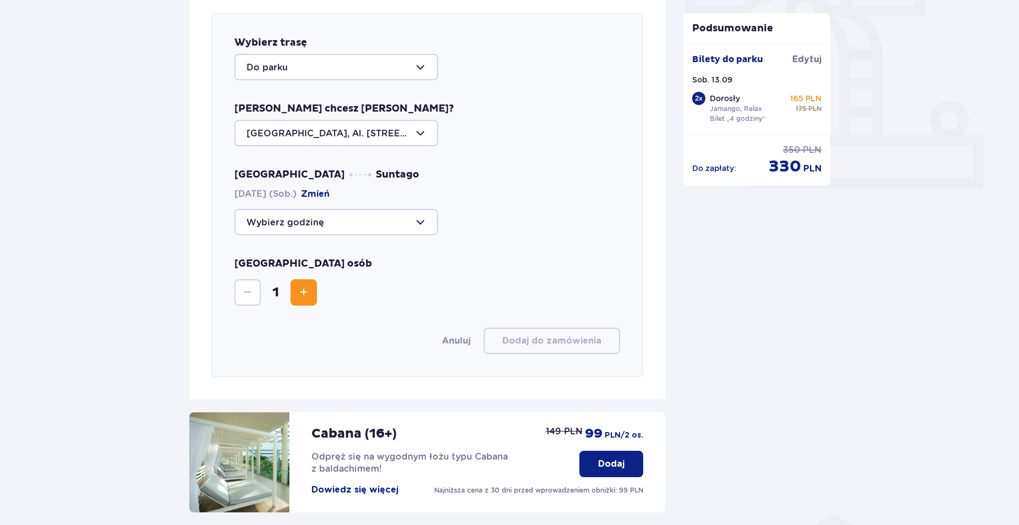
click at [421, 223] on div at bounding box center [335, 222] width 203 height 26
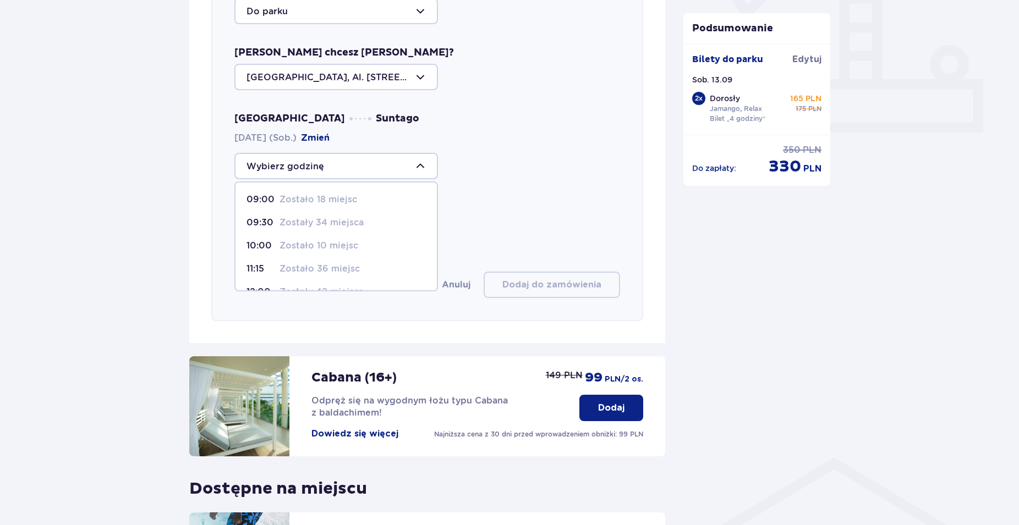
scroll to position [63, 0]
click at [349, 207] on p "Zostało 36 miejsc" at bounding box center [319, 206] width 80 height 12
type input "11:15"
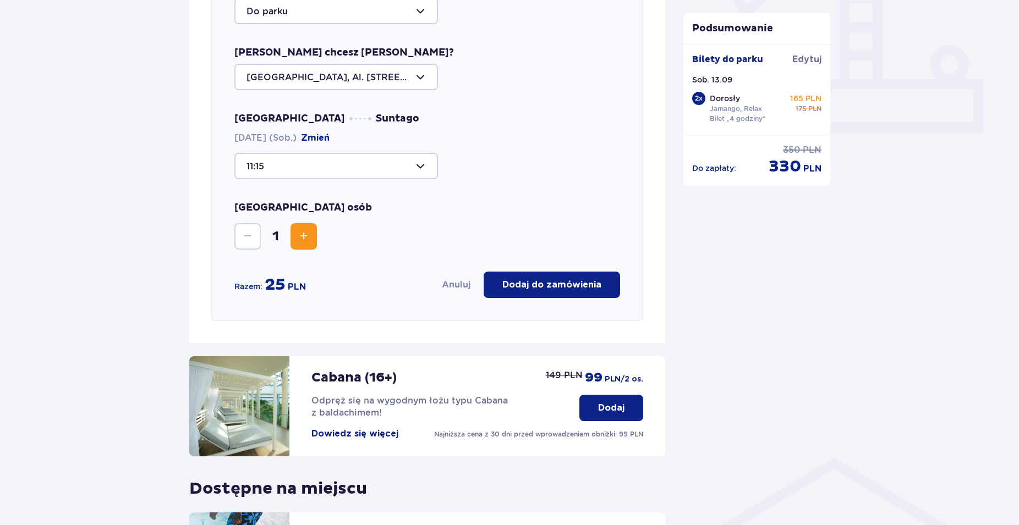
click at [530, 283] on p "Dodaj do zamówienia" at bounding box center [551, 285] width 99 height 12
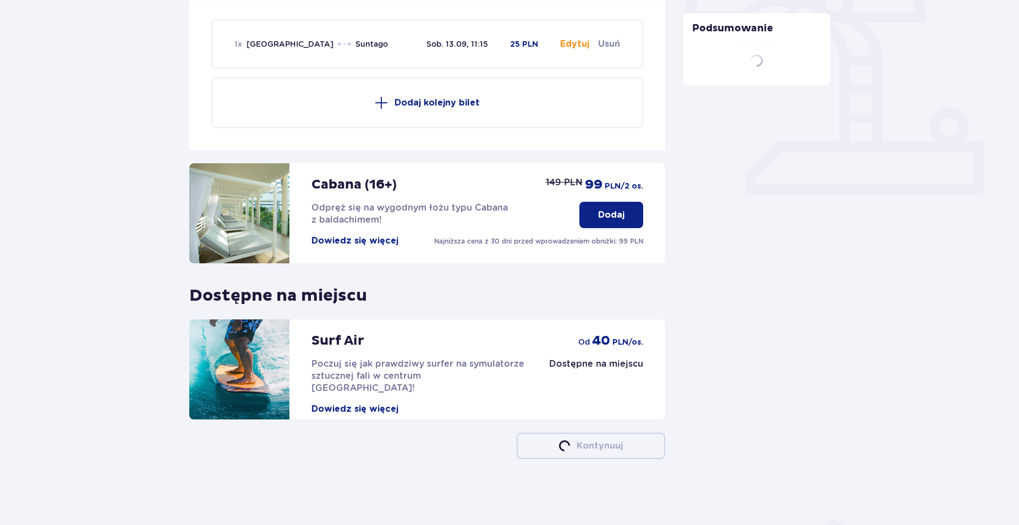
scroll to position [373, 0]
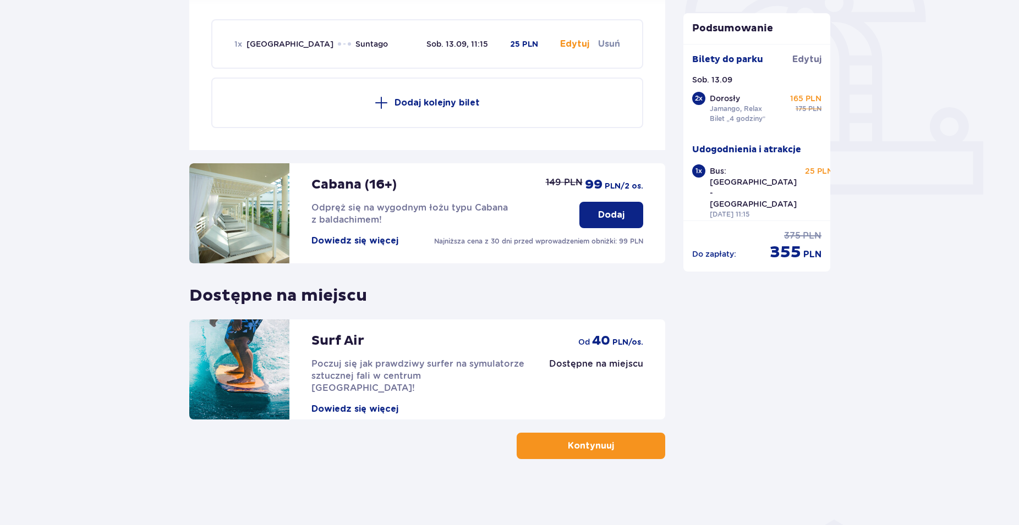
click at [799, 167] on div "25 PLN" at bounding box center [816, 171] width 34 height 11
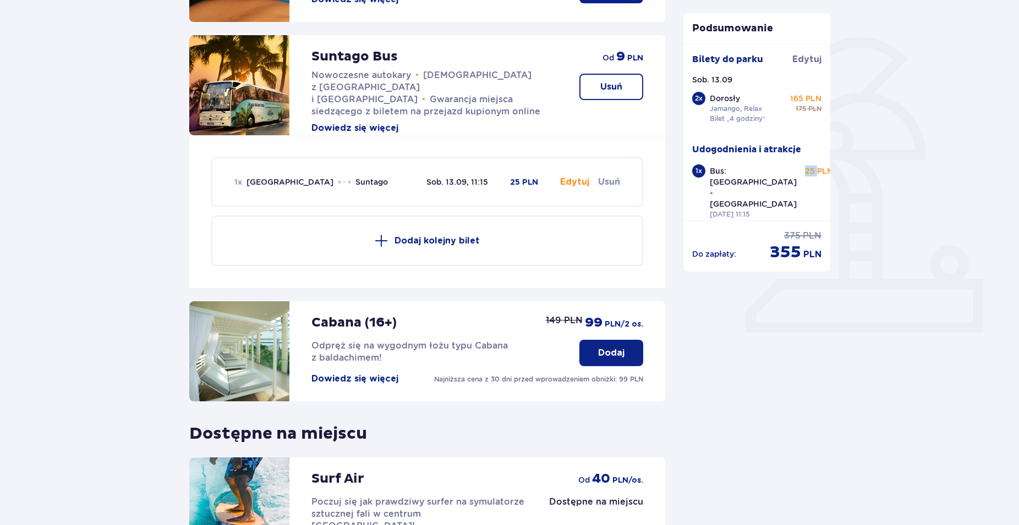
scroll to position [205, 0]
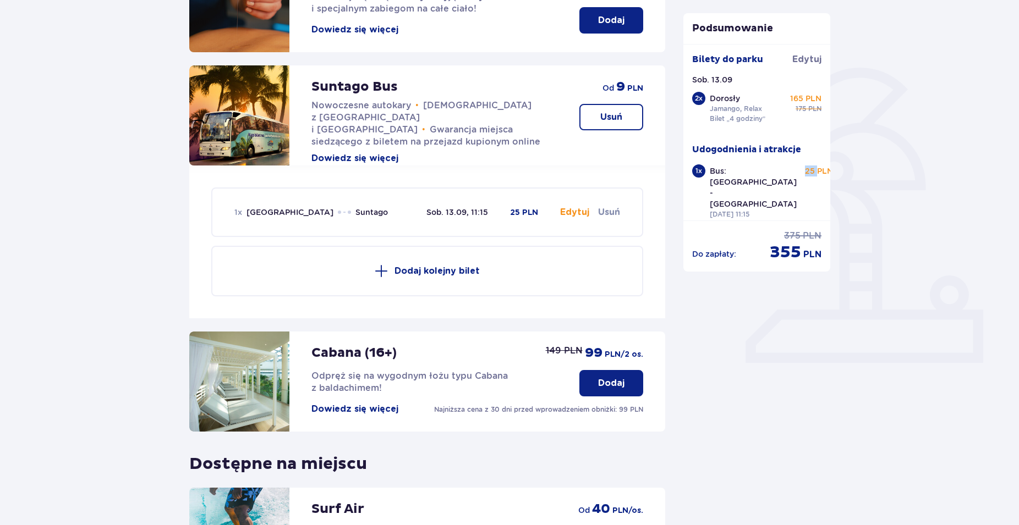
click at [568, 213] on button "Edytuj" at bounding box center [574, 212] width 29 height 12
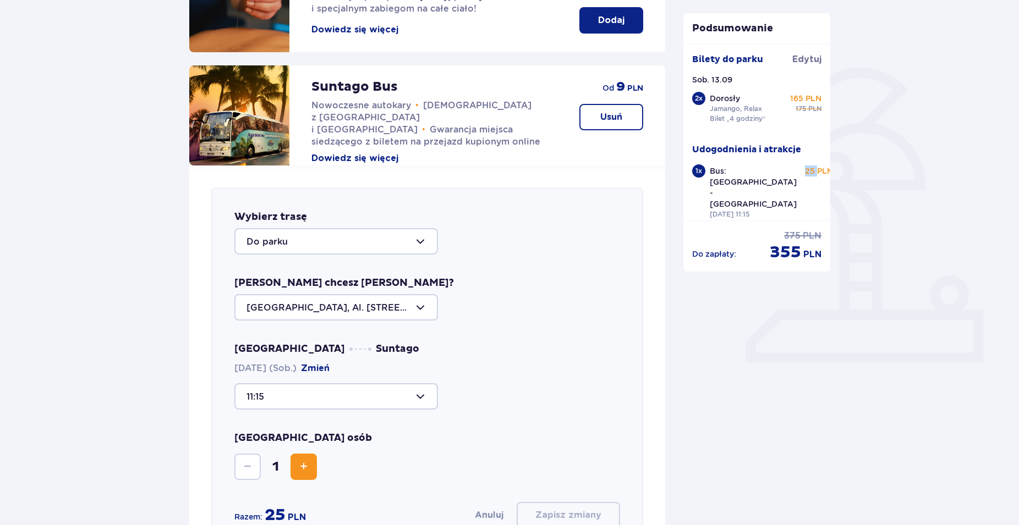
click at [413, 243] on div at bounding box center [335, 241] width 203 height 26
click at [421, 245] on div at bounding box center [335, 241] width 203 height 26
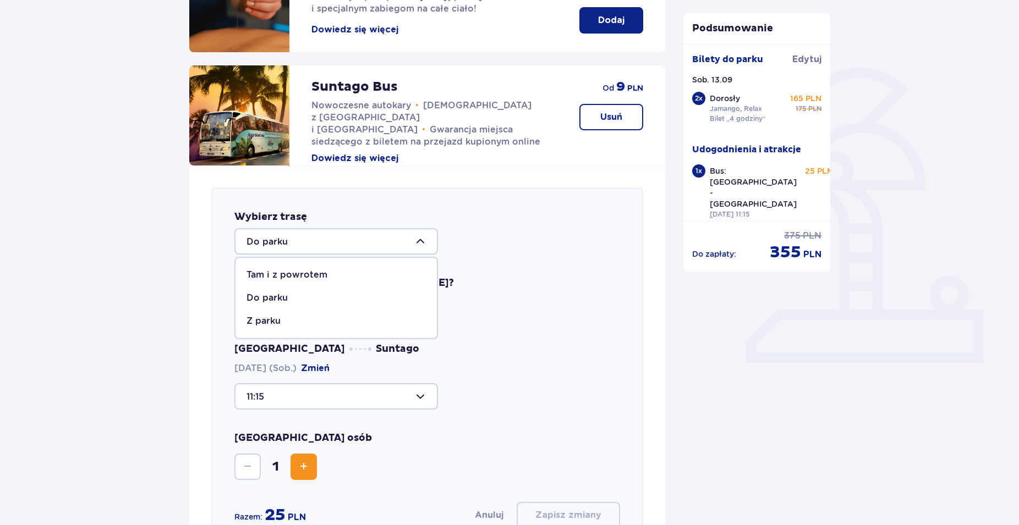
click at [316, 276] on p "Tam i z powrotem" at bounding box center [286, 275] width 81 height 12
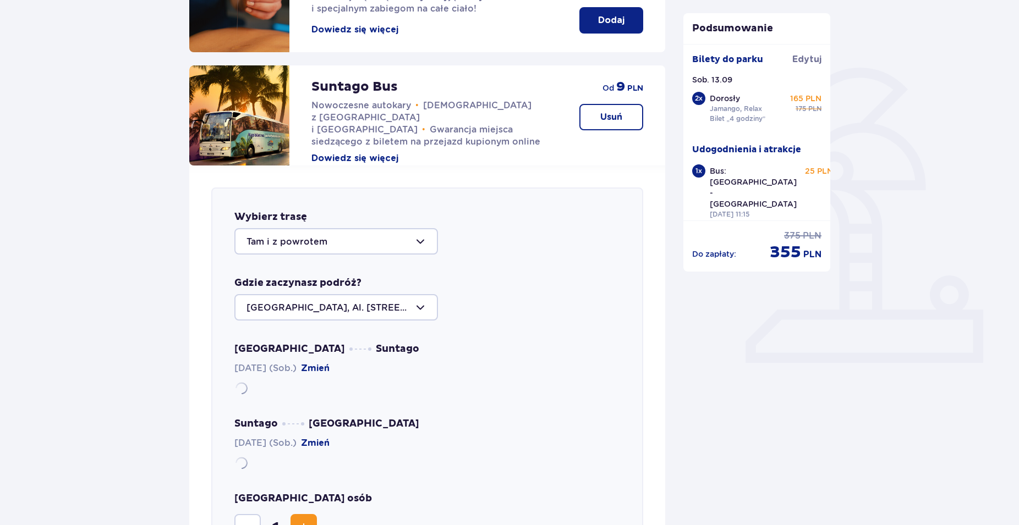
type input "Tam i z powrotem"
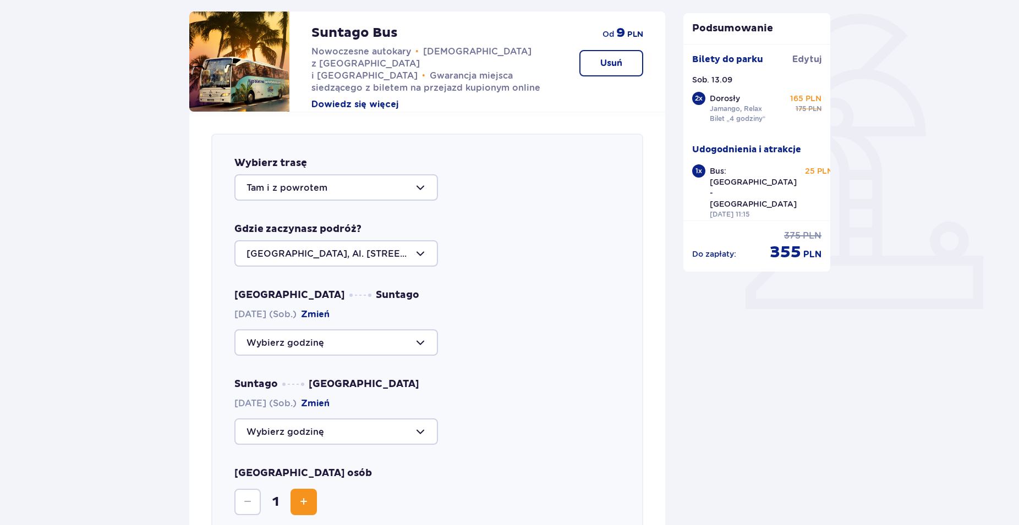
scroll to position [317, 0]
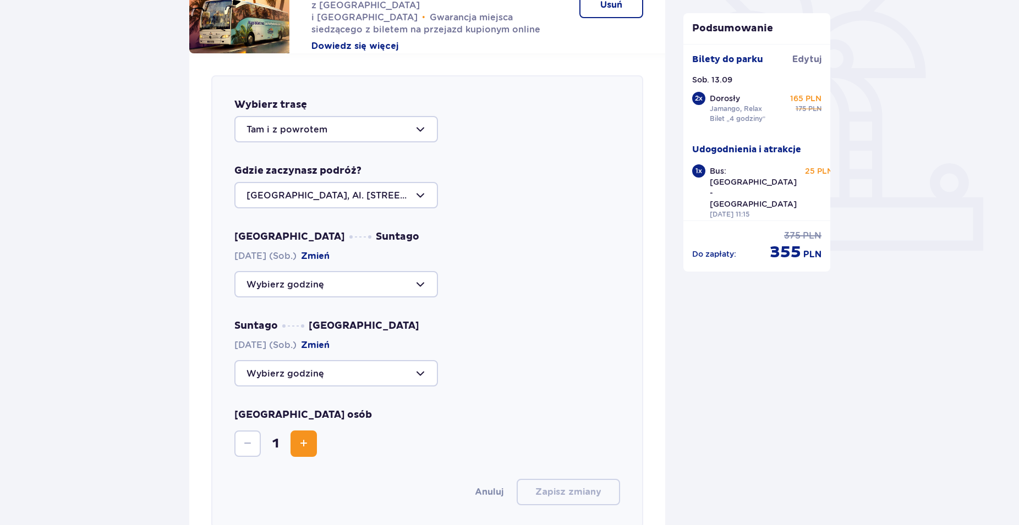
click at [419, 282] on div at bounding box center [335, 284] width 203 height 26
click at [349, 322] on p "Zostało 35 miejsc" at bounding box center [319, 324] width 80 height 12
type input "11:15"
click at [421, 372] on div at bounding box center [335, 373] width 203 height 26
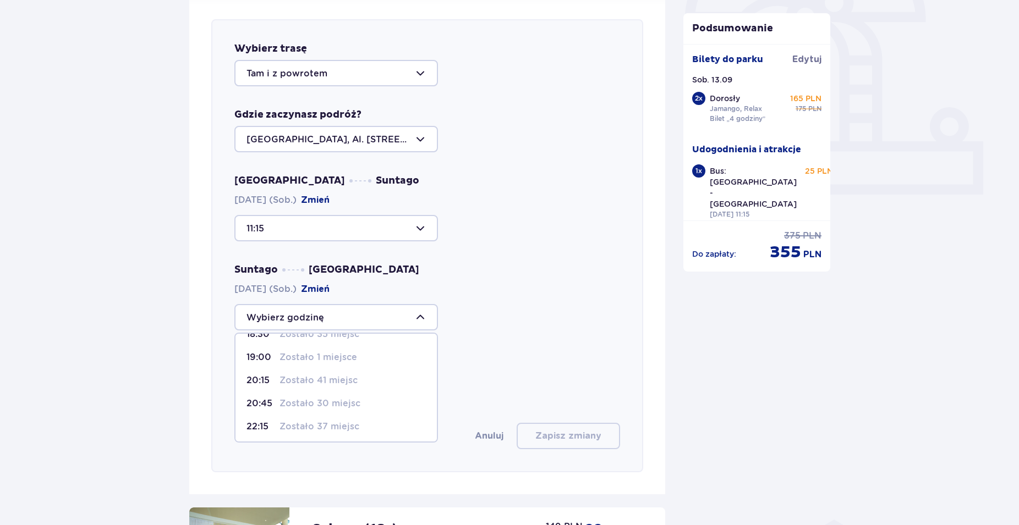
scroll to position [0, 0]
click at [337, 372] on p "Zostały 34 miejsca" at bounding box center [321, 374] width 84 height 12
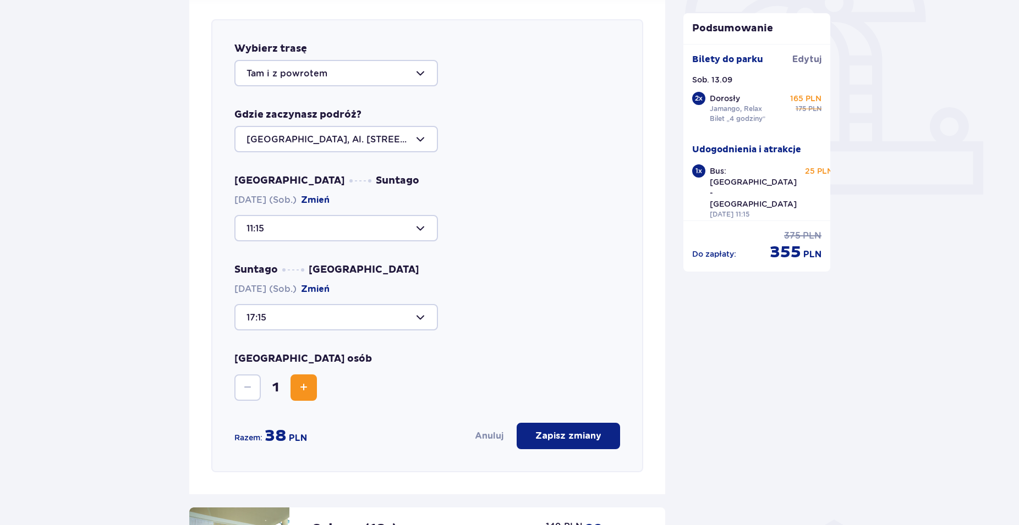
click at [423, 319] on div at bounding box center [335, 317] width 203 height 26
click at [419, 320] on div at bounding box center [335, 317] width 203 height 26
click at [350, 401] on p "Zostało 35 miejsc" at bounding box center [319, 397] width 80 height 12
click at [350, 401] on div "Liczba osób 1" at bounding box center [427, 377] width 386 height 48
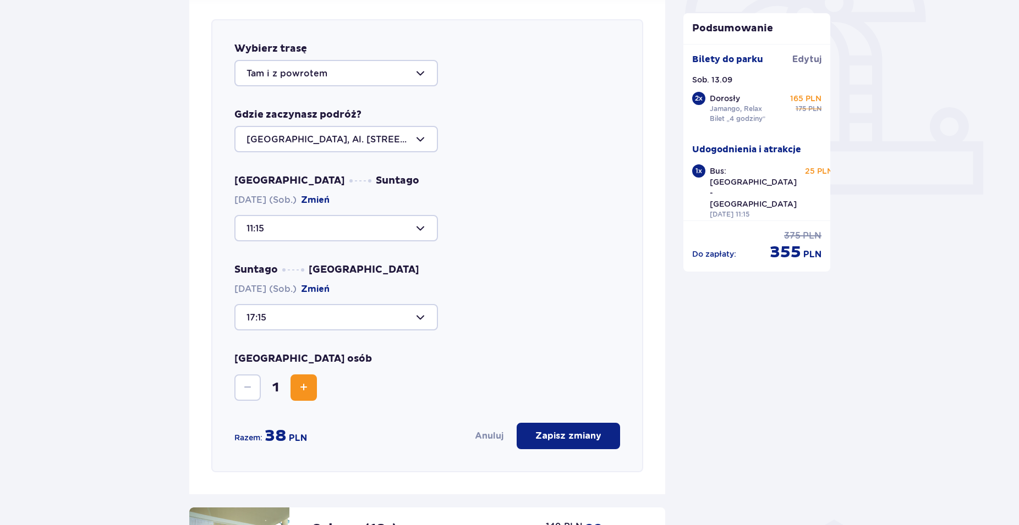
type input "18:30"
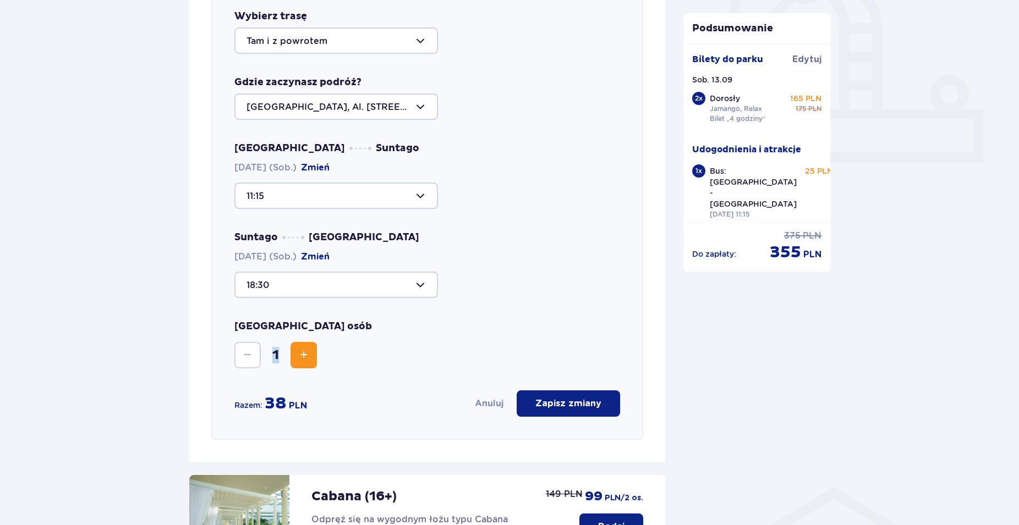
scroll to position [430, 0]
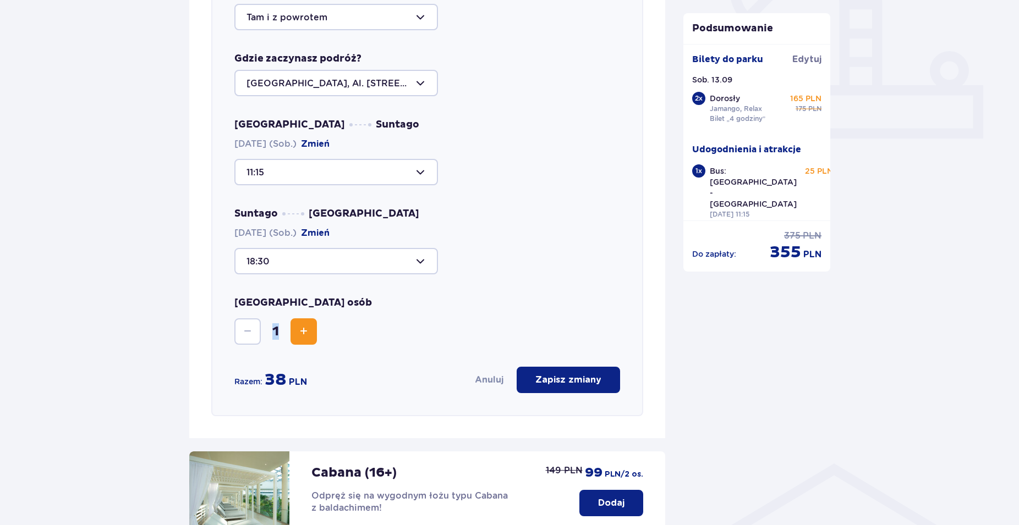
click at [306, 338] on span "Increase" at bounding box center [303, 331] width 13 height 13
click at [558, 383] on p "Zapisz zmiany" at bounding box center [568, 380] width 66 height 12
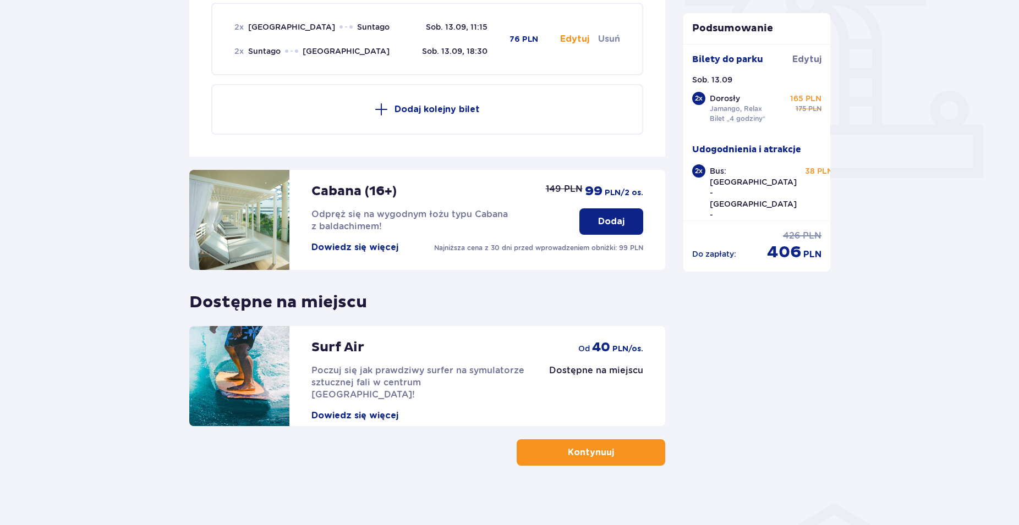
scroll to position [397, 0]
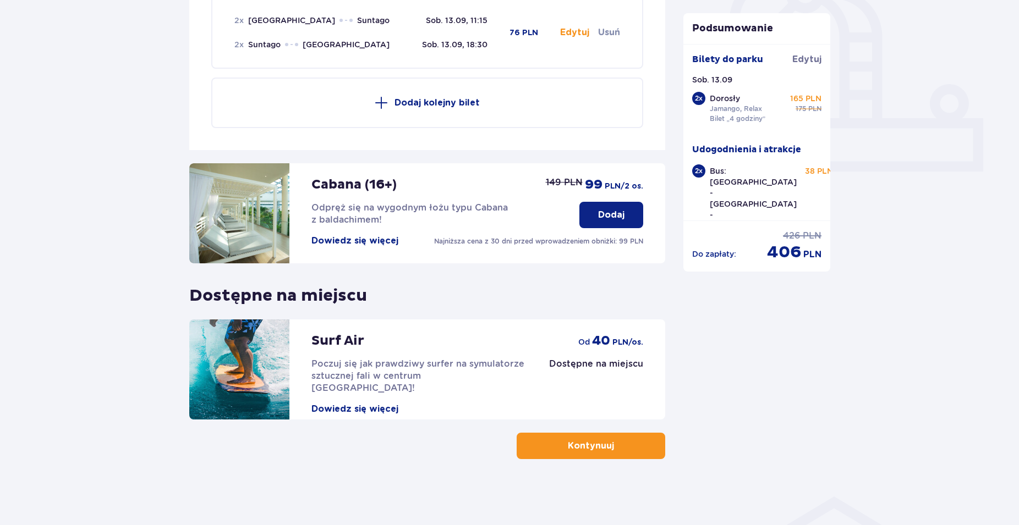
click at [568, 450] on p "Kontynuuj" at bounding box center [591, 446] width 46 height 12
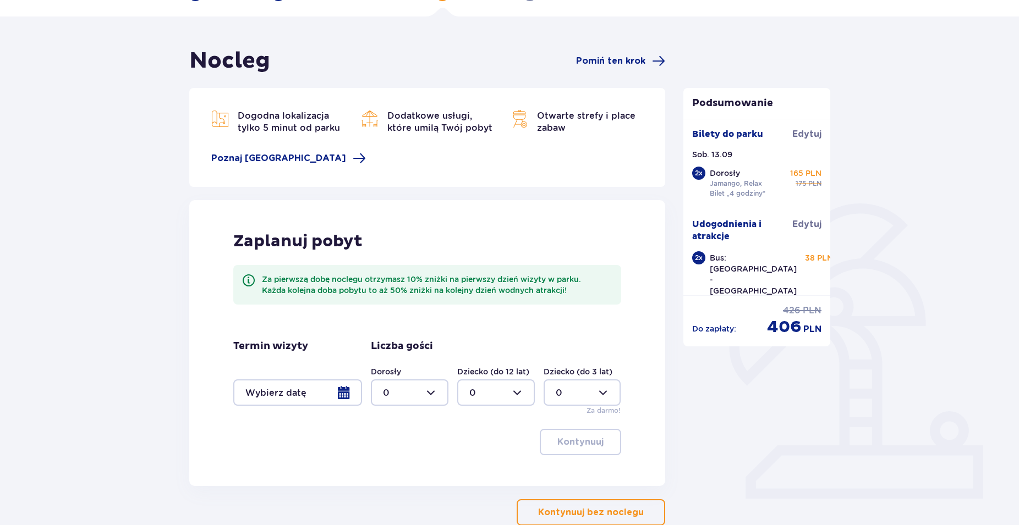
scroll to position [136, 0]
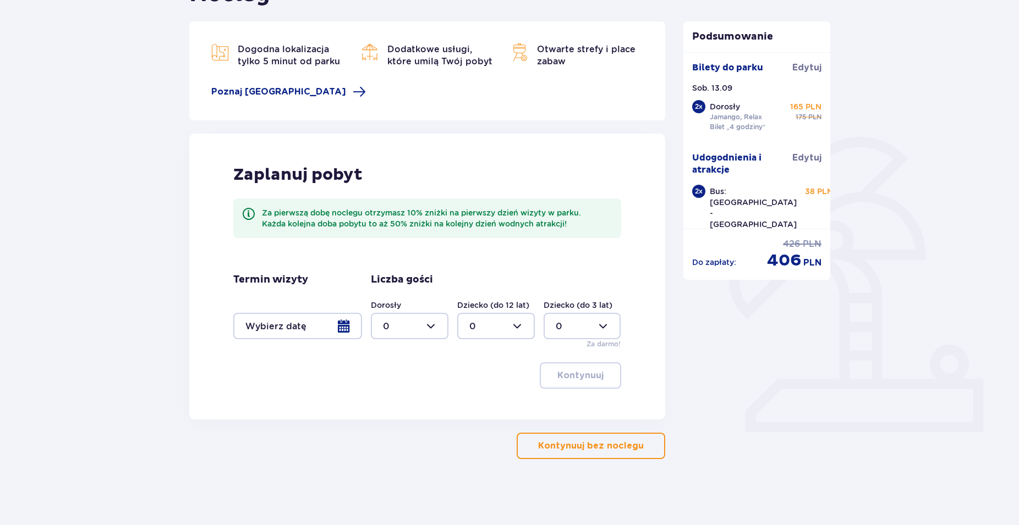
click at [603, 448] on p "Kontynuuj bez noclegu" at bounding box center [591, 446] width 106 height 12
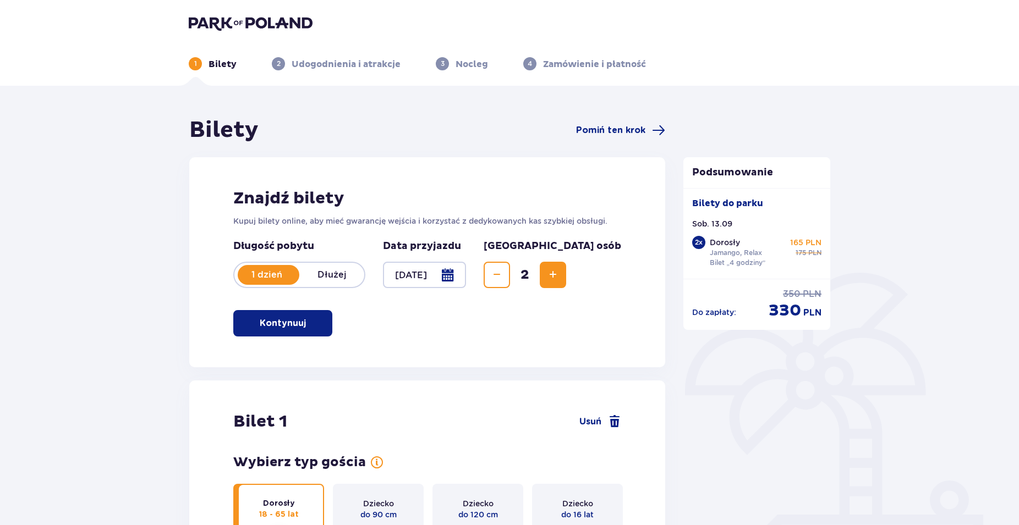
click at [224, 25] on img at bounding box center [251, 22] width 124 height 15
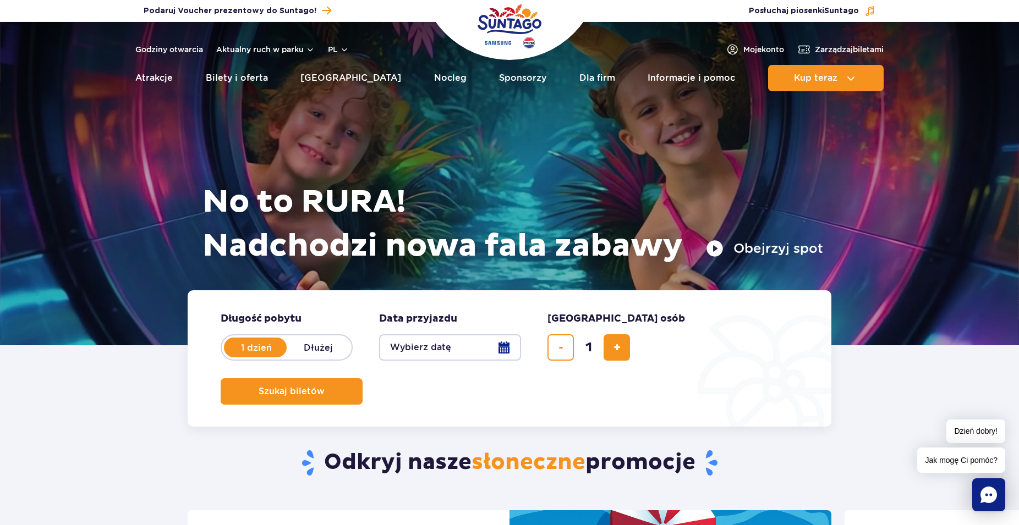
click at [790, 196] on h1 "No to RURA! Nadchodzi nowa fala zabawy" at bounding box center [512, 224] width 620 height 88
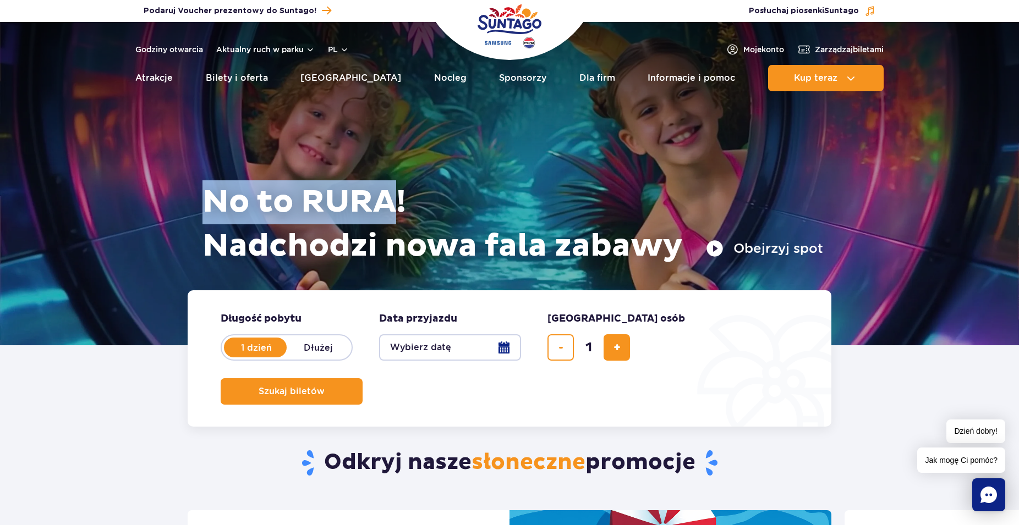
click at [829, 131] on div at bounding box center [509, 183] width 1019 height 323
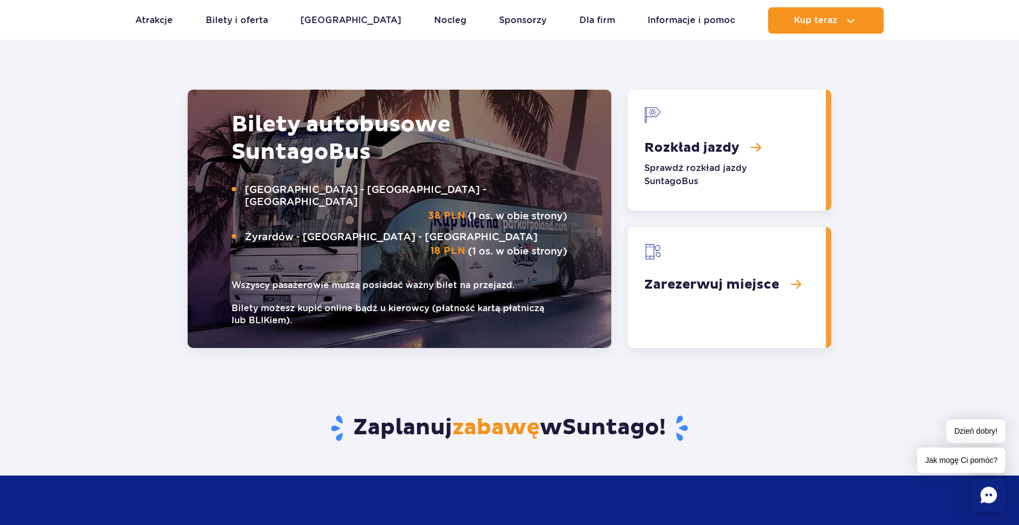
scroll to position [1346, 0]
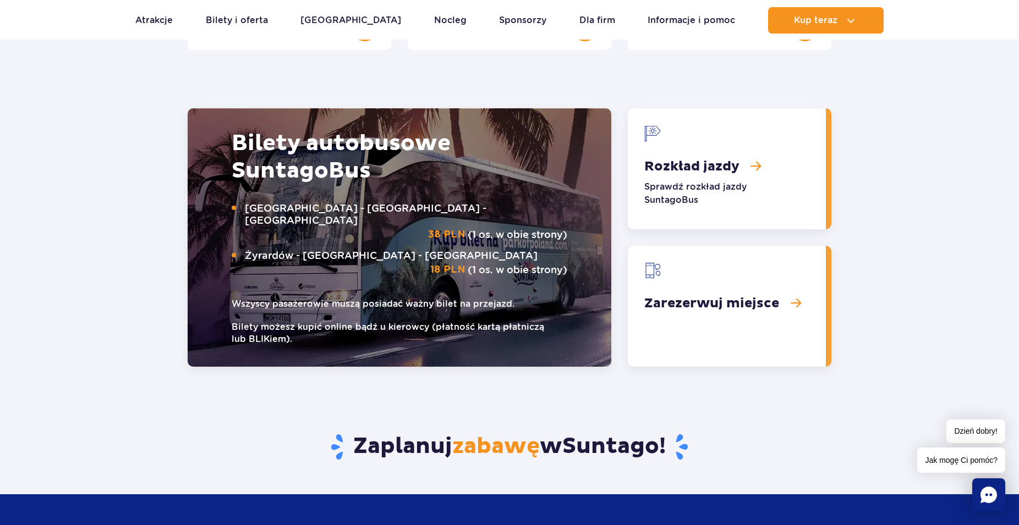
click at [712, 163] on link "Rozkład jazdy" at bounding box center [727, 168] width 198 height 121
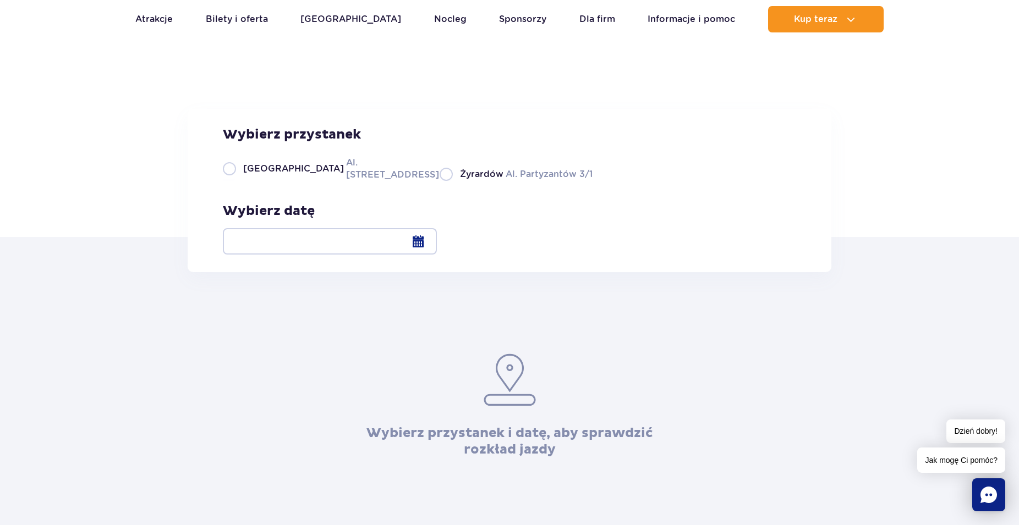
scroll to position [112, 0]
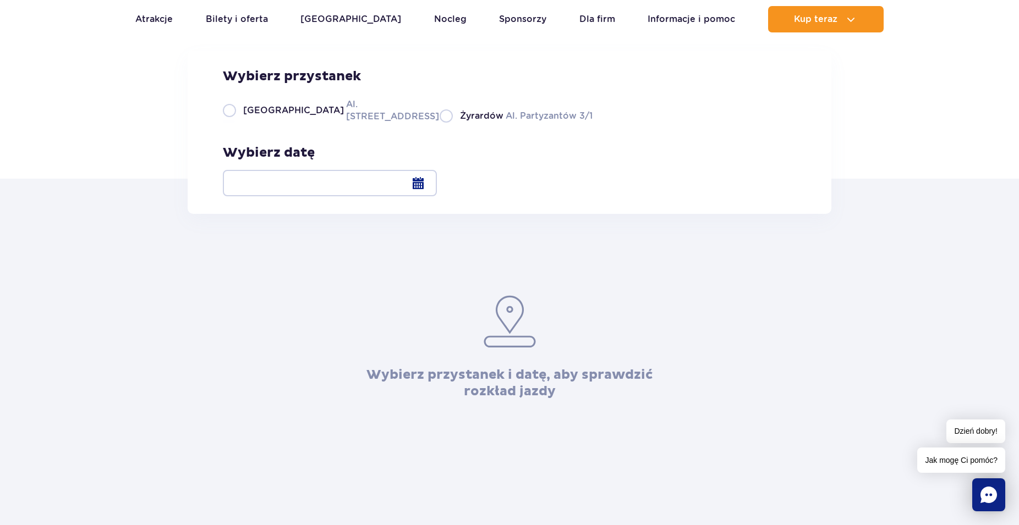
click at [228, 123] on label "Warszawa Al. [STREET_ADDRESS]" at bounding box center [324, 110] width 203 height 25
click at [228, 123] on input "Warszawa Al. [STREET_ADDRESS]" at bounding box center [229, 121] width 12 height 2
radio input "true"
click at [437, 185] on div at bounding box center [330, 183] width 214 height 26
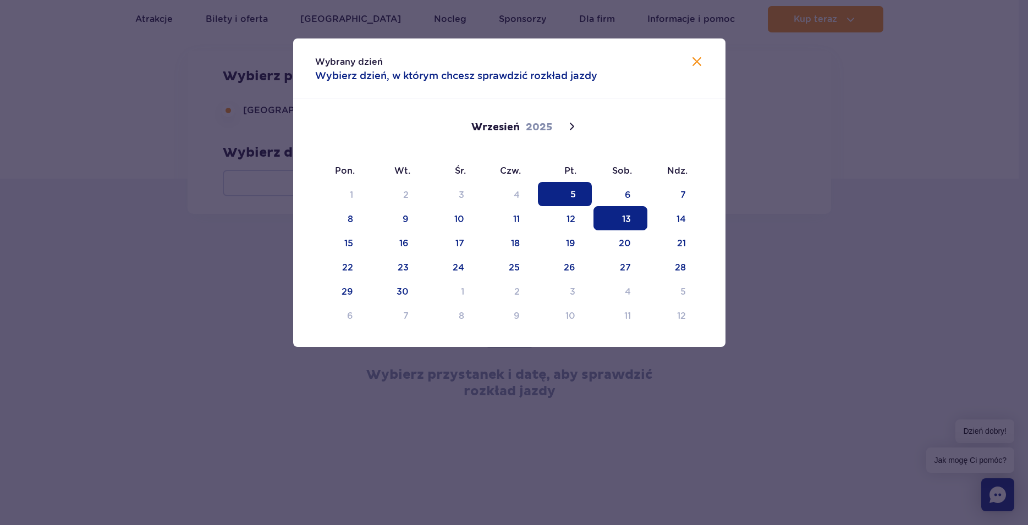
click at [629, 222] on span "13" at bounding box center [620, 218] width 54 height 24
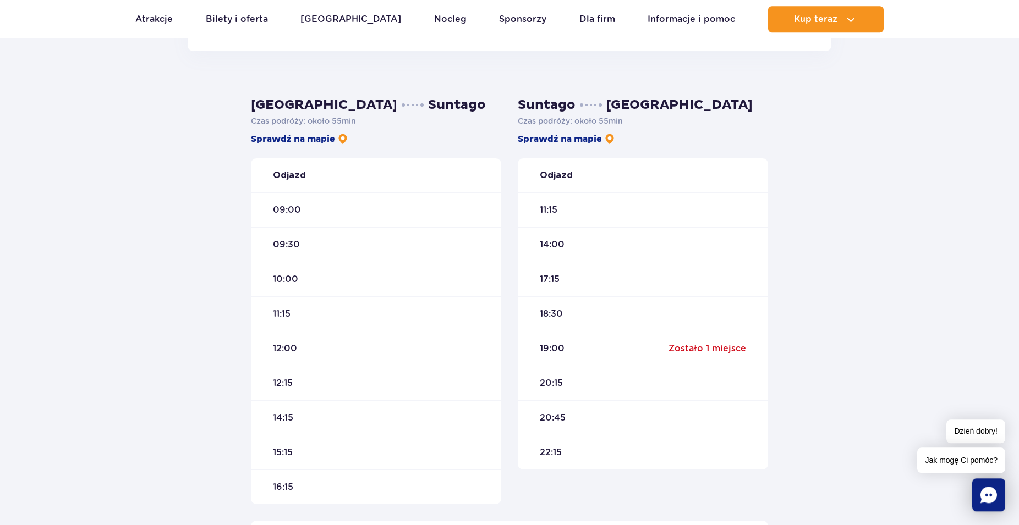
scroll to position [168, 0]
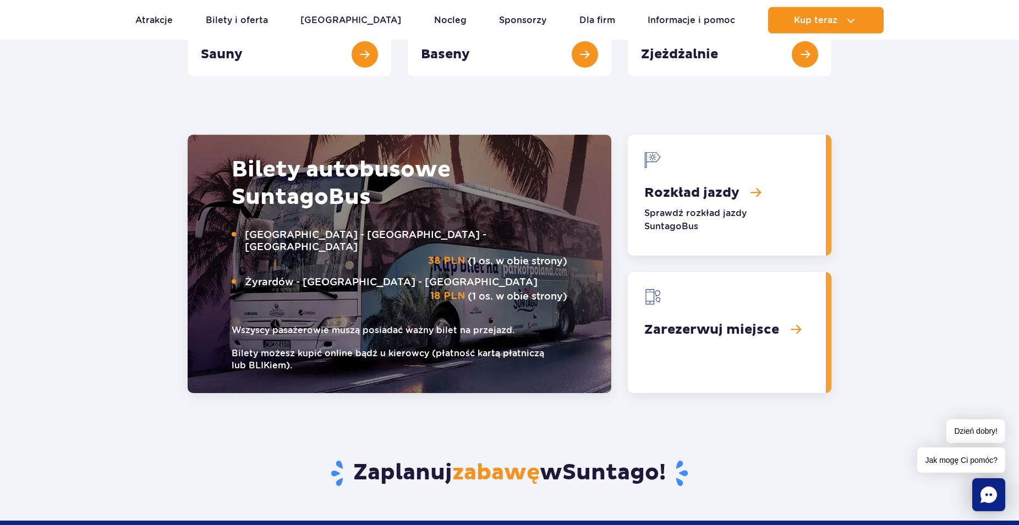
scroll to position [1346, 0]
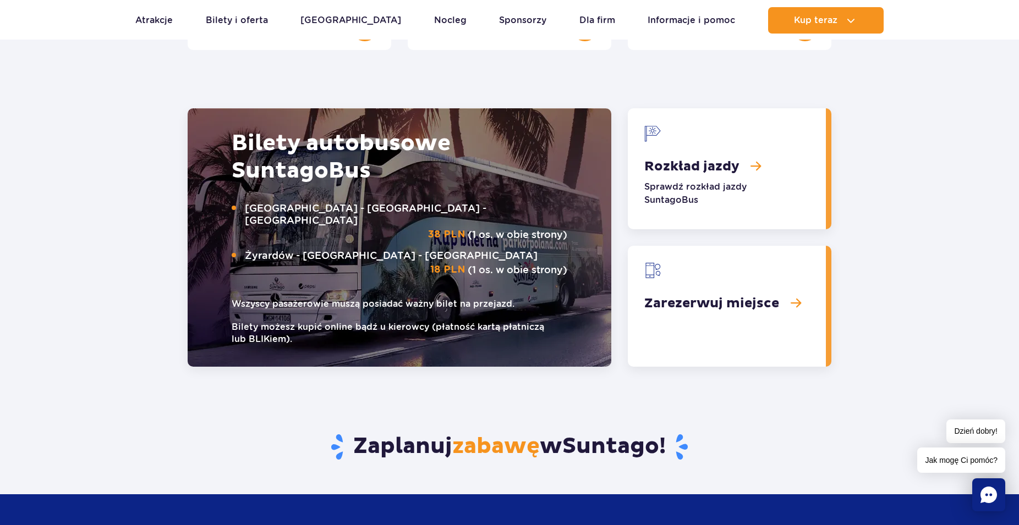
click at [689, 180] on link "Rozkład jazdy" at bounding box center [727, 168] width 198 height 121
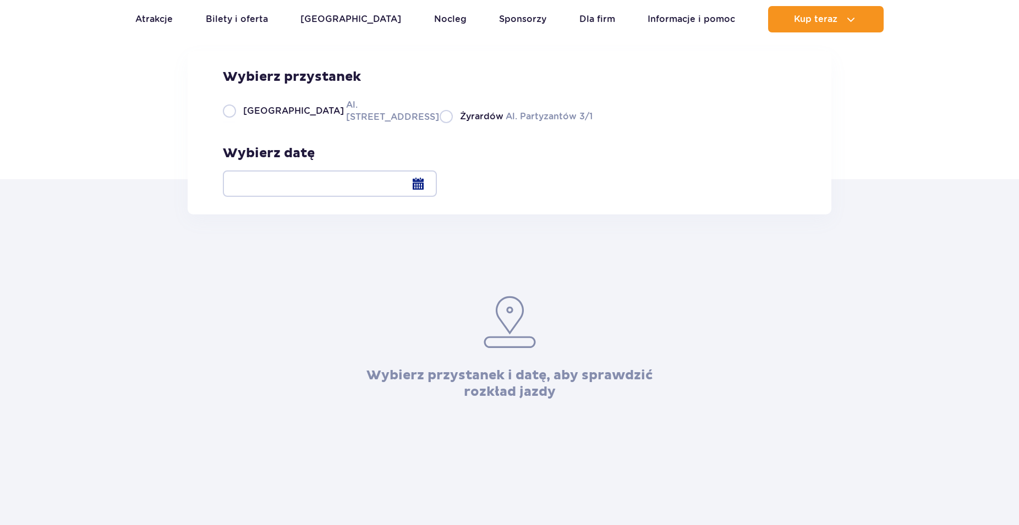
scroll to position [112, 0]
click at [225, 123] on label "Warszawa Al. [STREET_ADDRESS]" at bounding box center [324, 110] width 203 height 25
click at [225, 123] on input "Warszawa Al. [STREET_ADDRESS]" at bounding box center [229, 121] width 12 height 2
radio input "true"
click at [437, 188] on div at bounding box center [330, 183] width 214 height 26
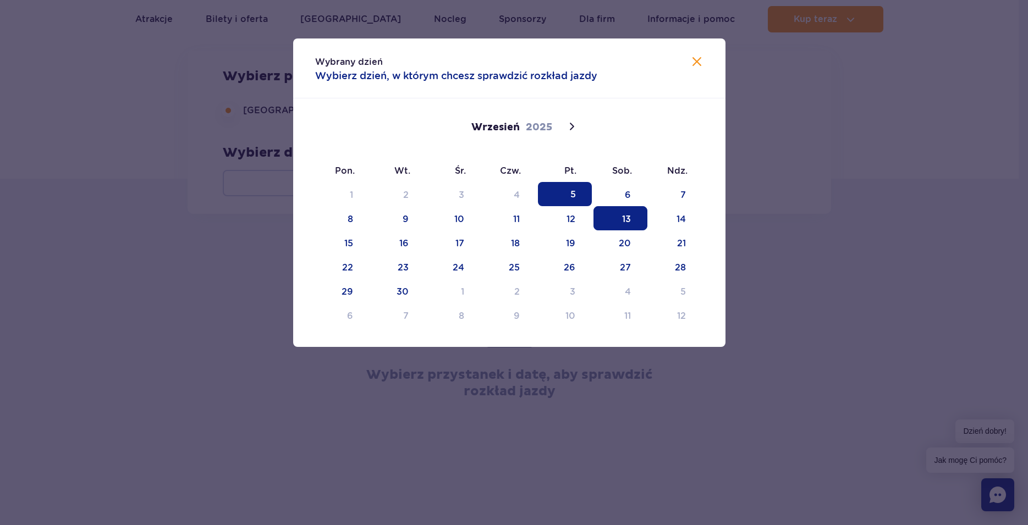
click at [628, 219] on span "13" at bounding box center [620, 218] width 54 height 24
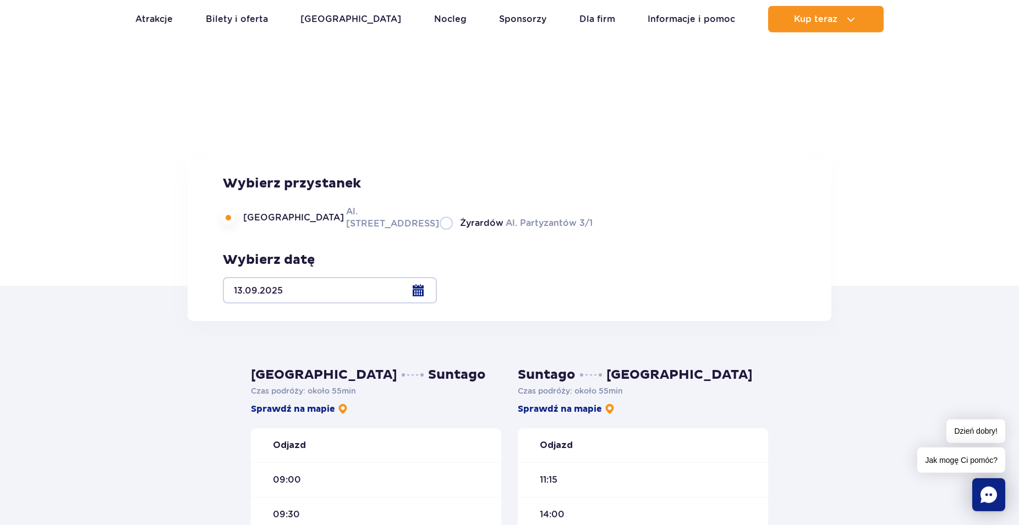
scroll to position [0, 0]
